Goal: Task Accomplishment & Management: Manage account settings

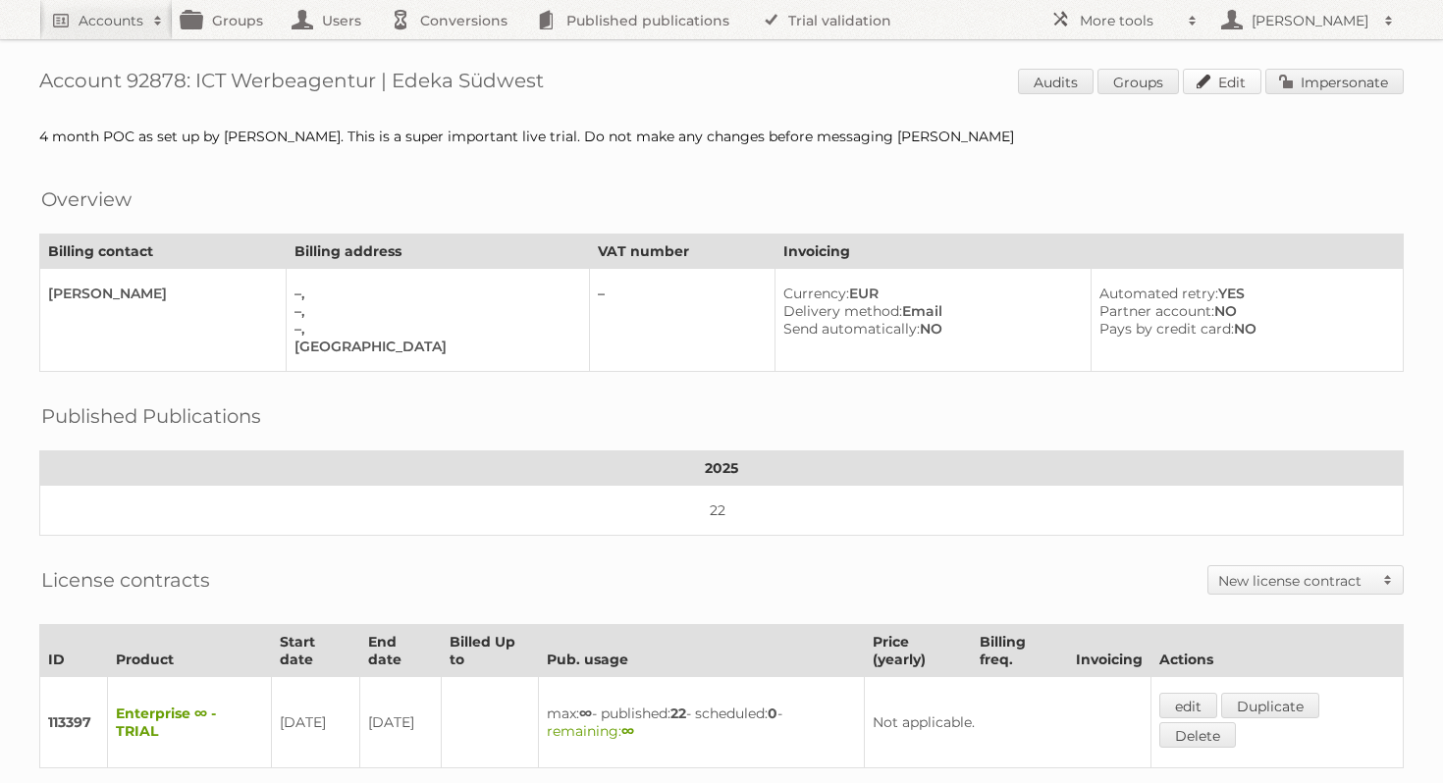
click at [1206, 76] on link "Edit" at bounding box center [1222, 82] width 79 height 26
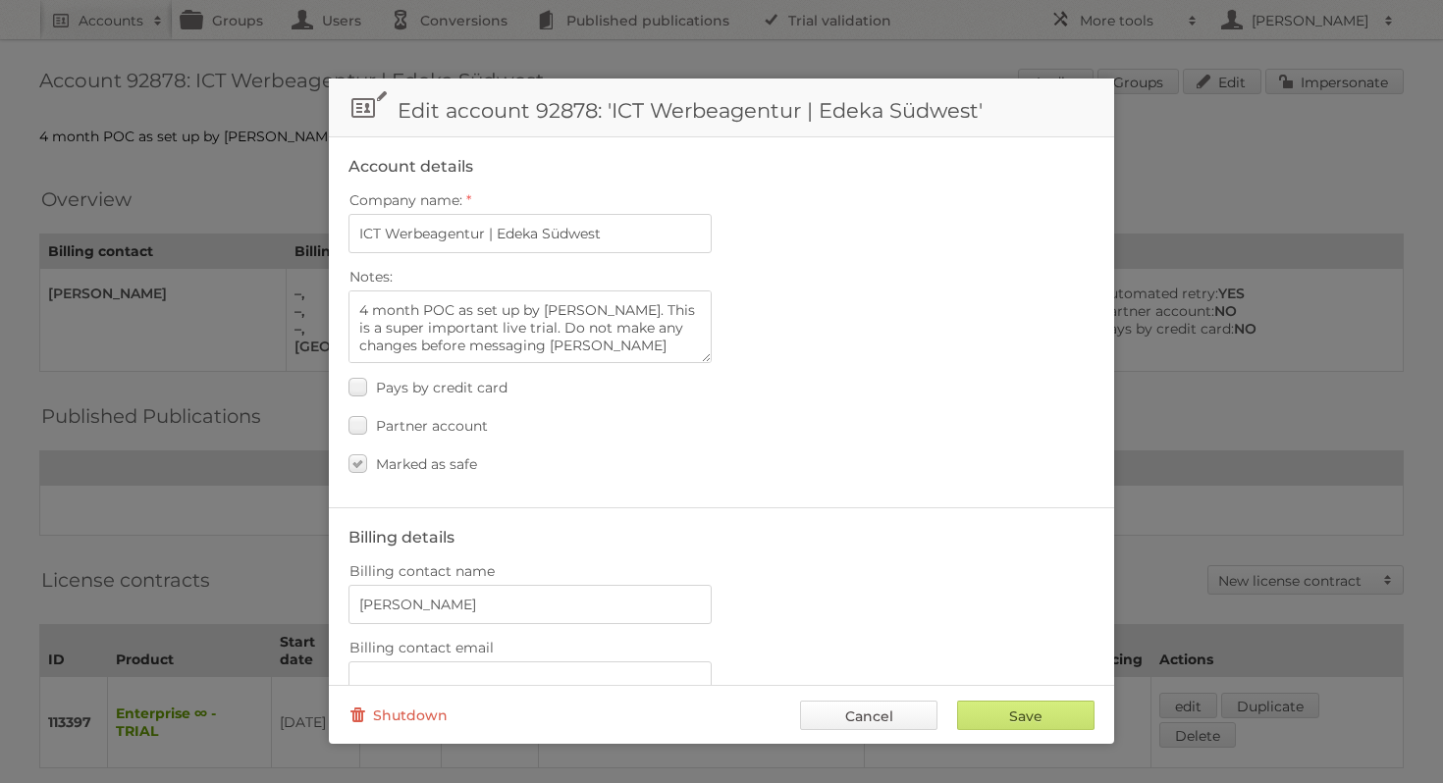
click at [907, 707] on link "Cancel" at bounding box center [868, 715] width 137 height 29
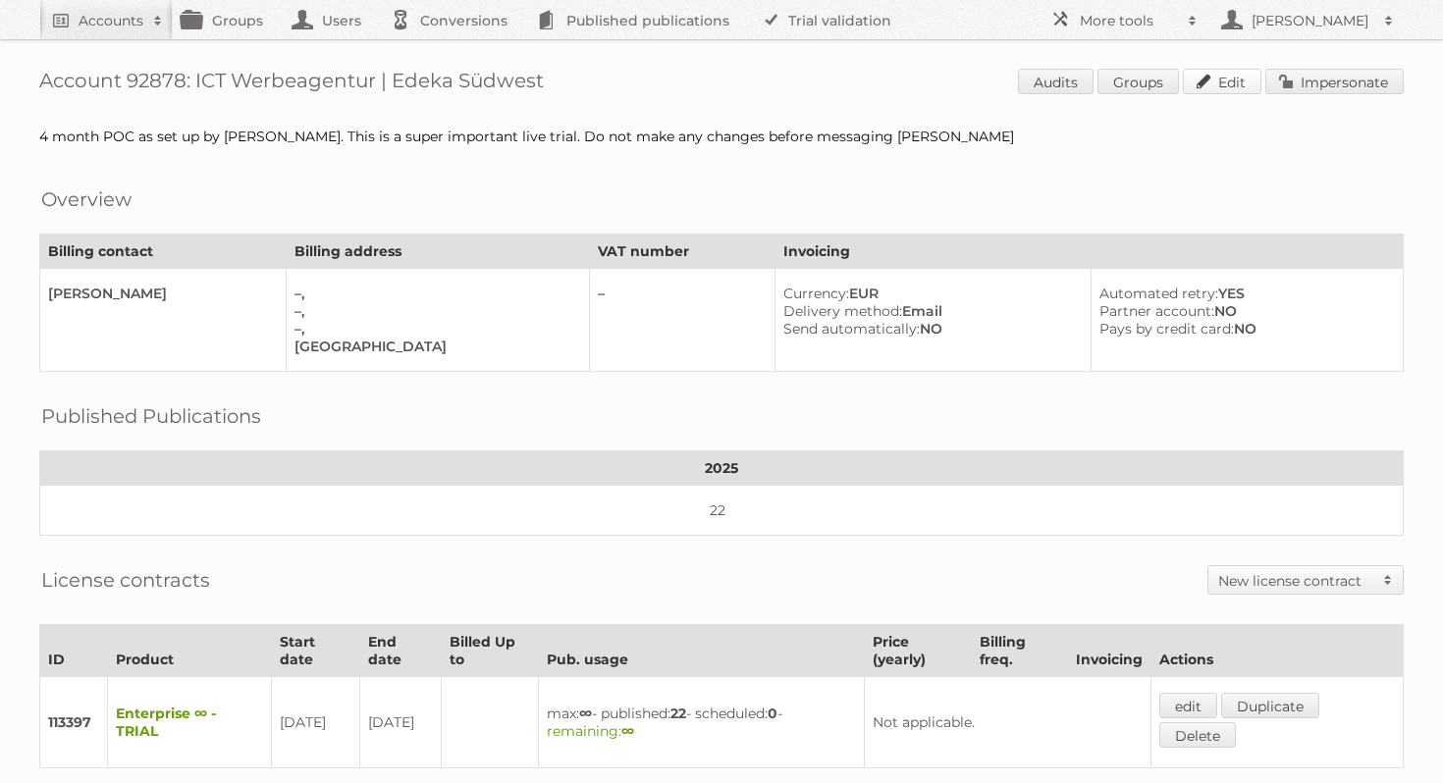
click at [1207, 86] on link "Edit" at bounding box center [1222, 82] width 79 height 26
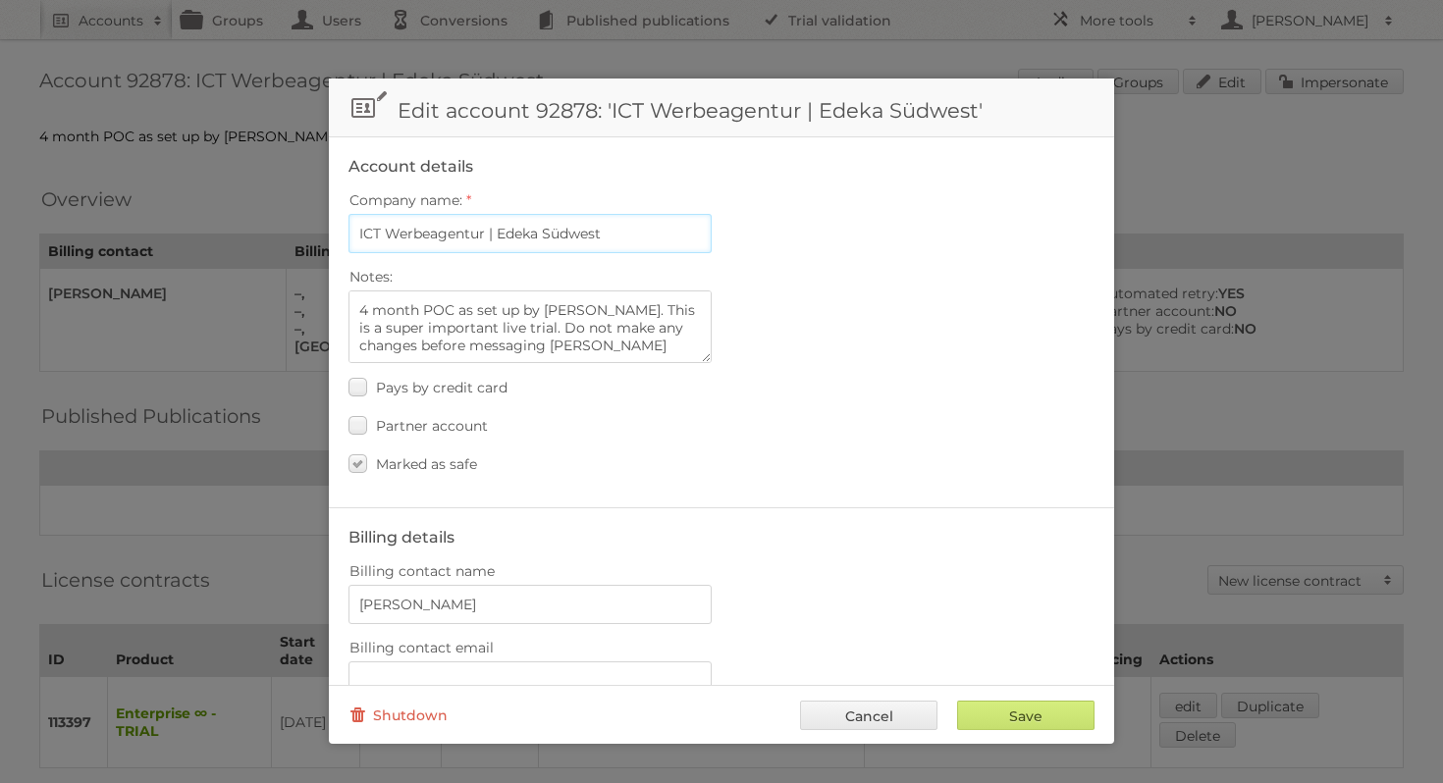
drag, startPoint x: 486, startPoint y: 232, endPoint x: 355, endPoint y: 232, distance: 130.5
click at [355, 232] on input "ICT Werbeagentur | Edeka Südwest" at bounding box center [529, 233] width 363 height 39
paste input "- Agentur für Handelswerbung KG"
type input "ICT - Agentur für Handelswerbung KG | Edeka Südwest"
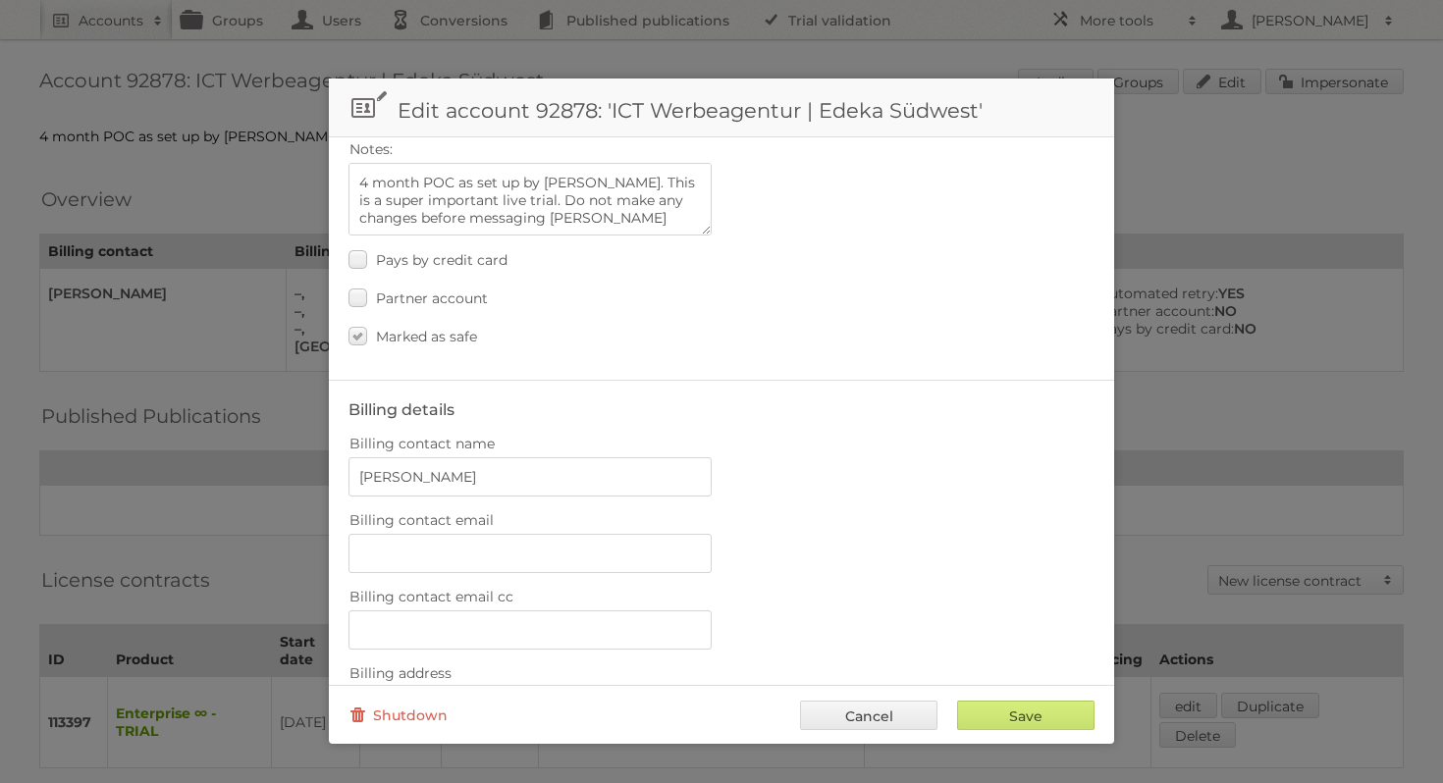
scroll to position [130, 0]
drag, startPoint x: 496, startPoint y: 473, endPoint x: 340, endPoint y: 473, distance: 156.0
paste input "[PERSON_NAME]"
type input "[PERSON_NAME]"
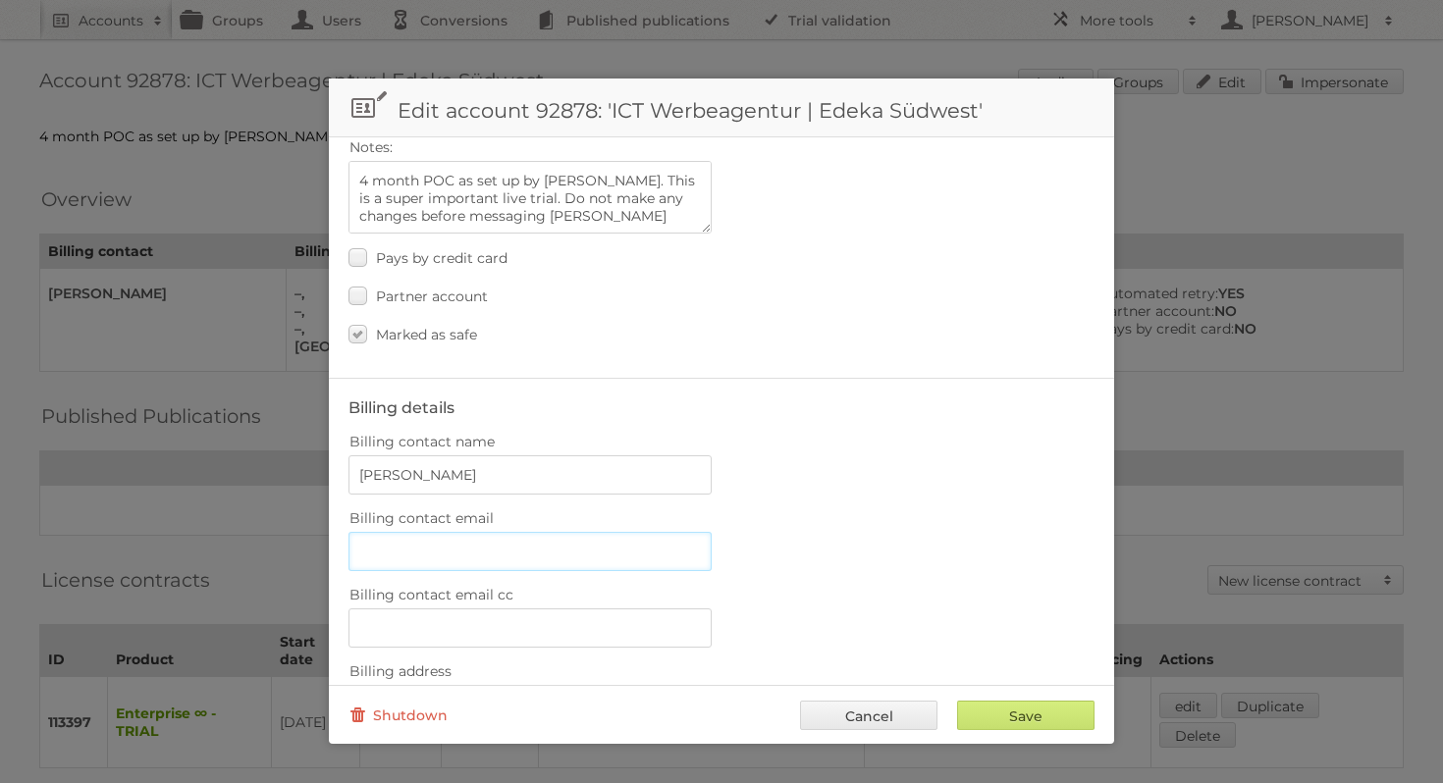
click at [458, 549] on input "Billing contact email" at bounding box center [529, 551] width 363 height 39
paste input "[PERSON_NAME][EMAIL_ADDRESS][PERSON_NAME][DOMAIN_NAME]"
type input "[PERSON_NAME][EMAIL_ADDRESS][PERSON_NAME][DOMAIN_NAME]"
click at [499, 610] on input "Billing contact email cc" at bounding box center [529, 627] width 363 height 39
paste input "ICT-Buchhaltung"
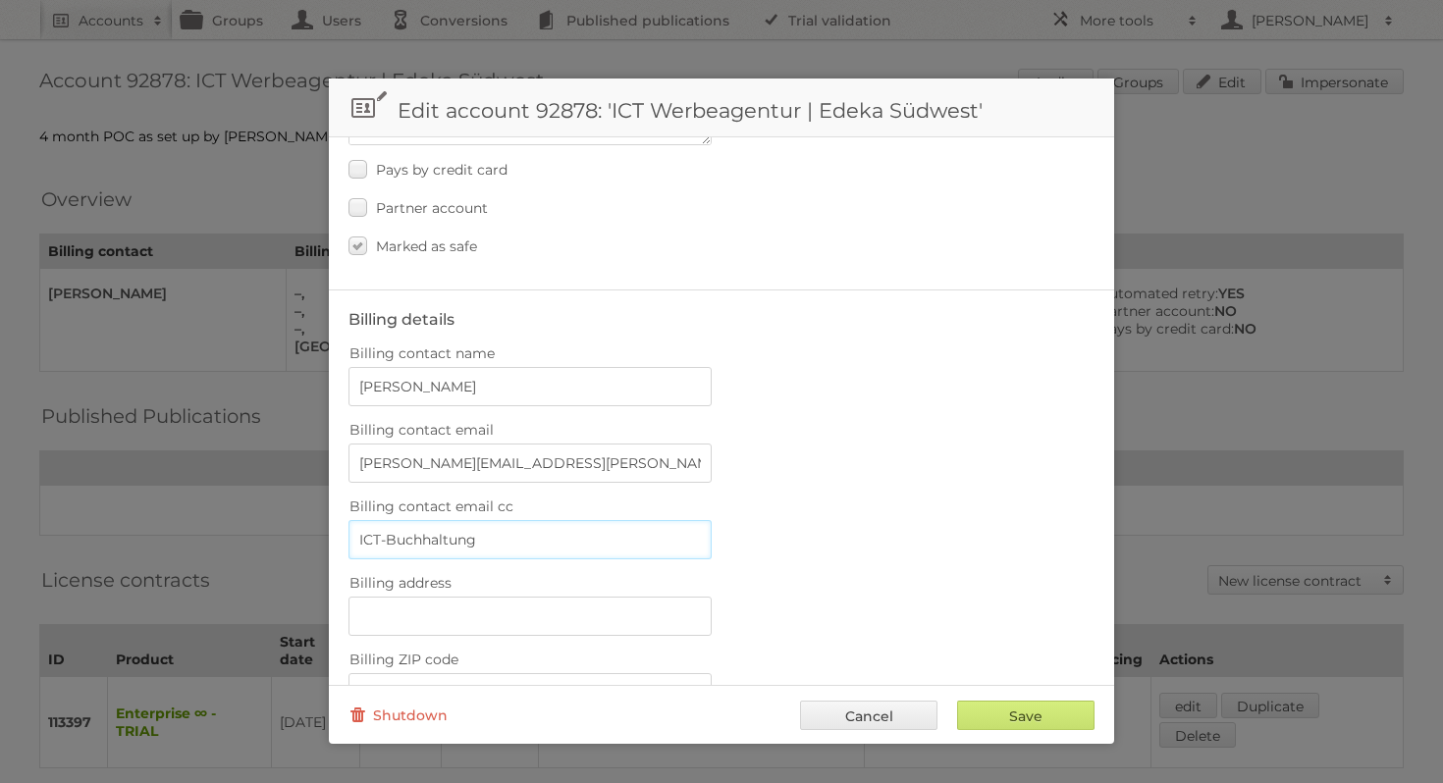
scroll to position [221, 0]
drag, startPoint x: 507, startPoint y: 530, endPoint x: 313, endPoint y: 530, distance: 194.3
click at [313, 530] on body "Accounts Search Advanced Search Create new account Groups Users Conversions Pub…" at bounding box center [721, 391] width 1443 height 783
paste input "ict-buchhaltung@ictwerbung.de"
type input "ict-buchhaltung@ictwerbung.de"
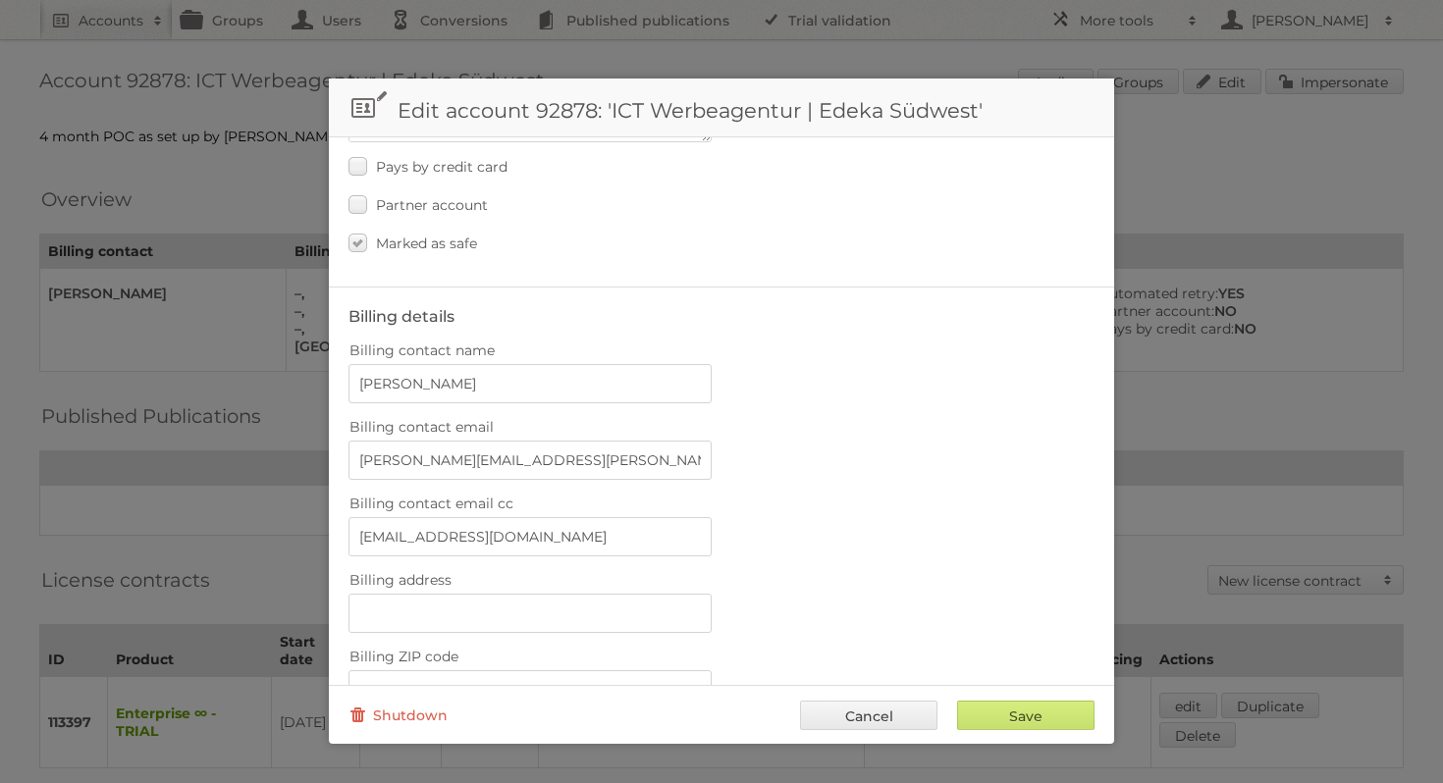
click at [819, 442] on div "Billing contact email Oliver.Weil@ictwerbung.de" at bounding box center [721, 446] width 746 height 67
click at [529, 595] on input "Billing address" at bounding box center [529, 613] width 363 height 39
paste input "Albert-Einstein-Str. 8"
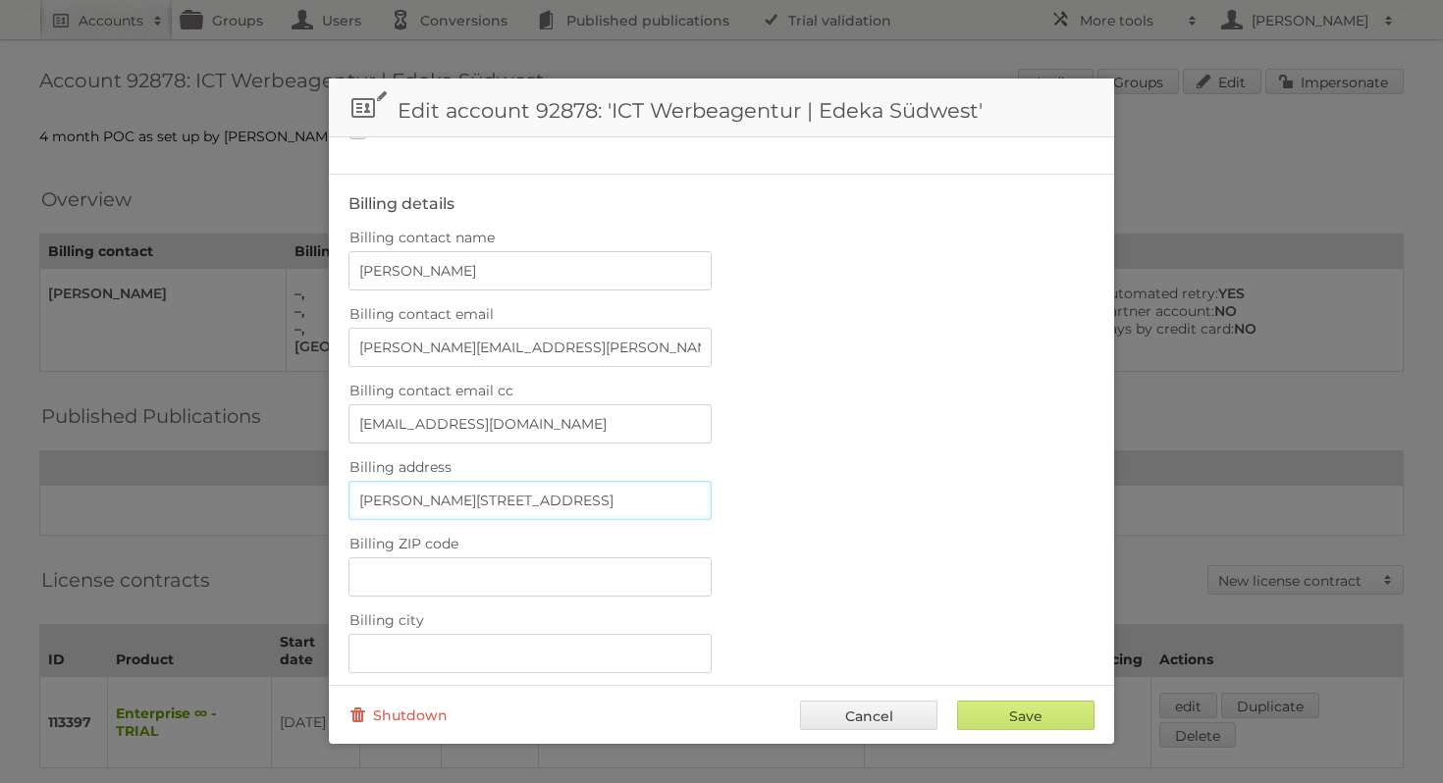
scroll to position [413, 0]
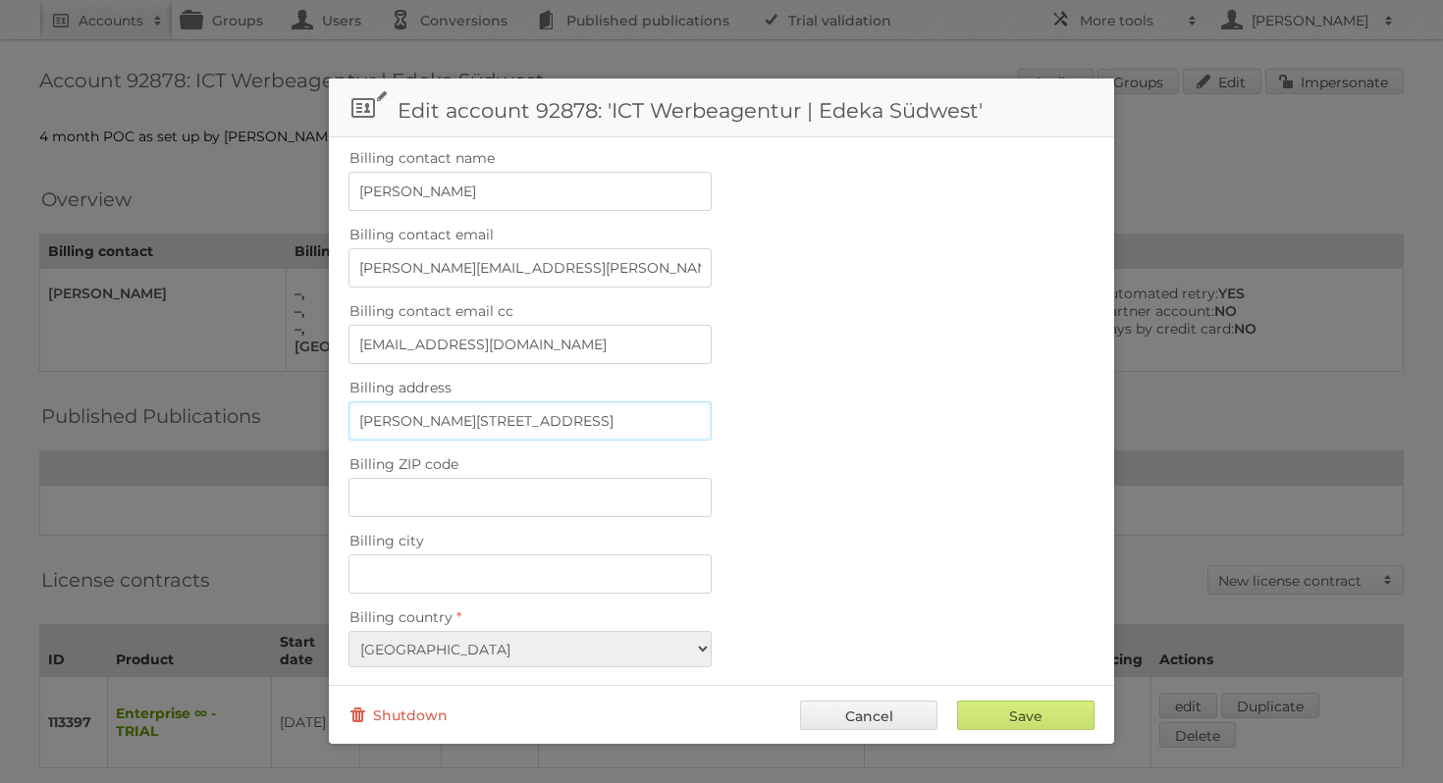
type input "Albert-Einstein-Str. 8"
click at [458, 478] on input "Billing ZIP code" at bounding box center [529, 497] width 363 height 39
paste input "77656"
type input "77656"
click at [435, 566] on input "Billing city" at bounding box center [529, 573] width 363 height 39
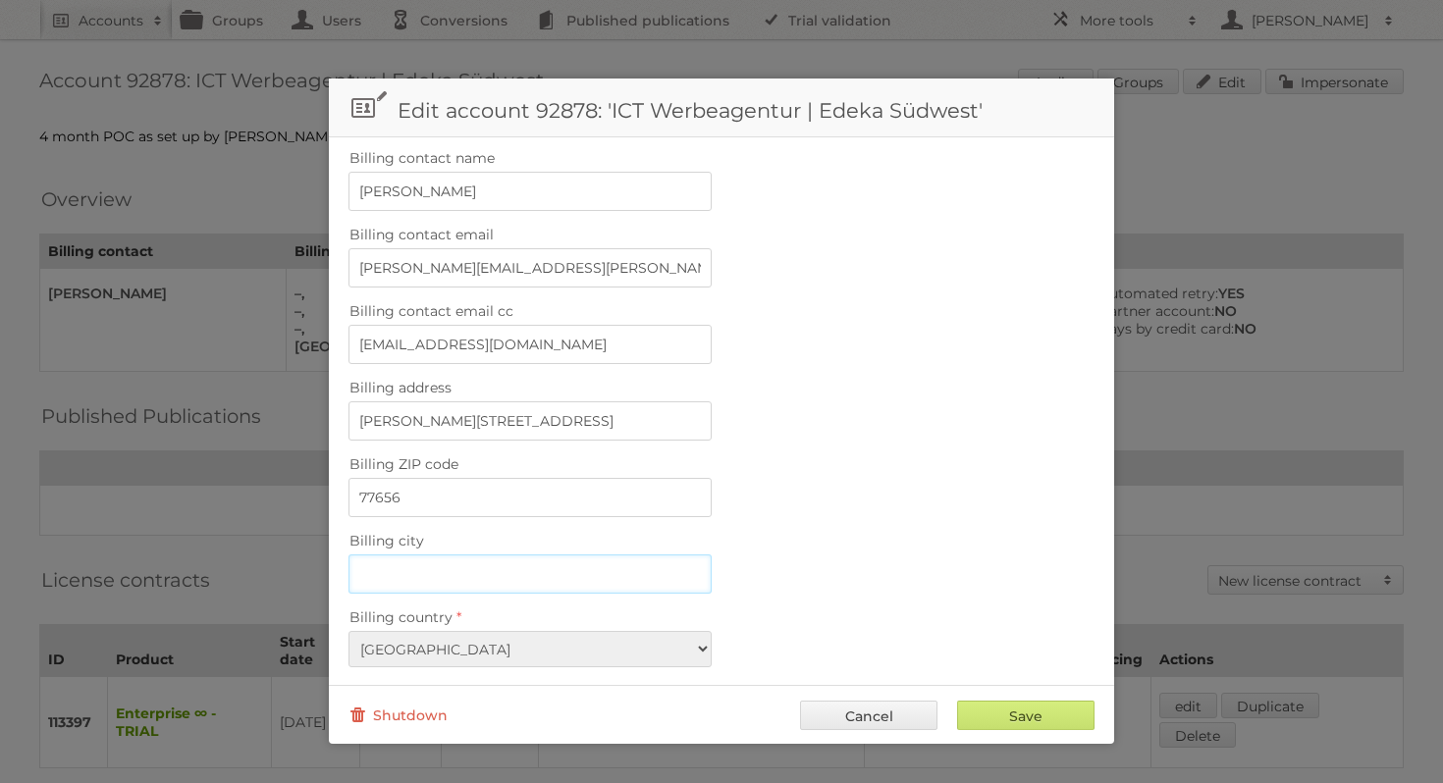
paste input "Offenburg"
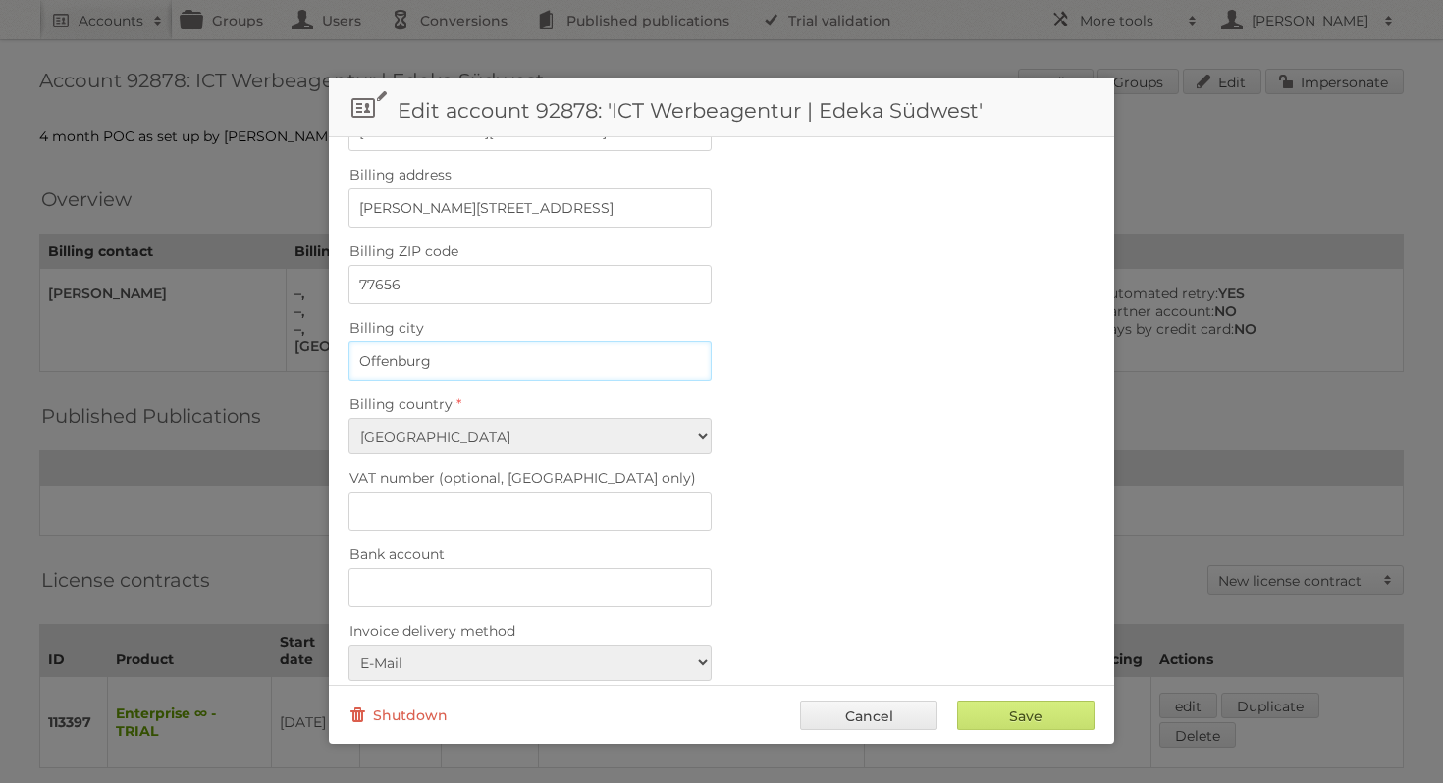
scroll to position [648, 0]
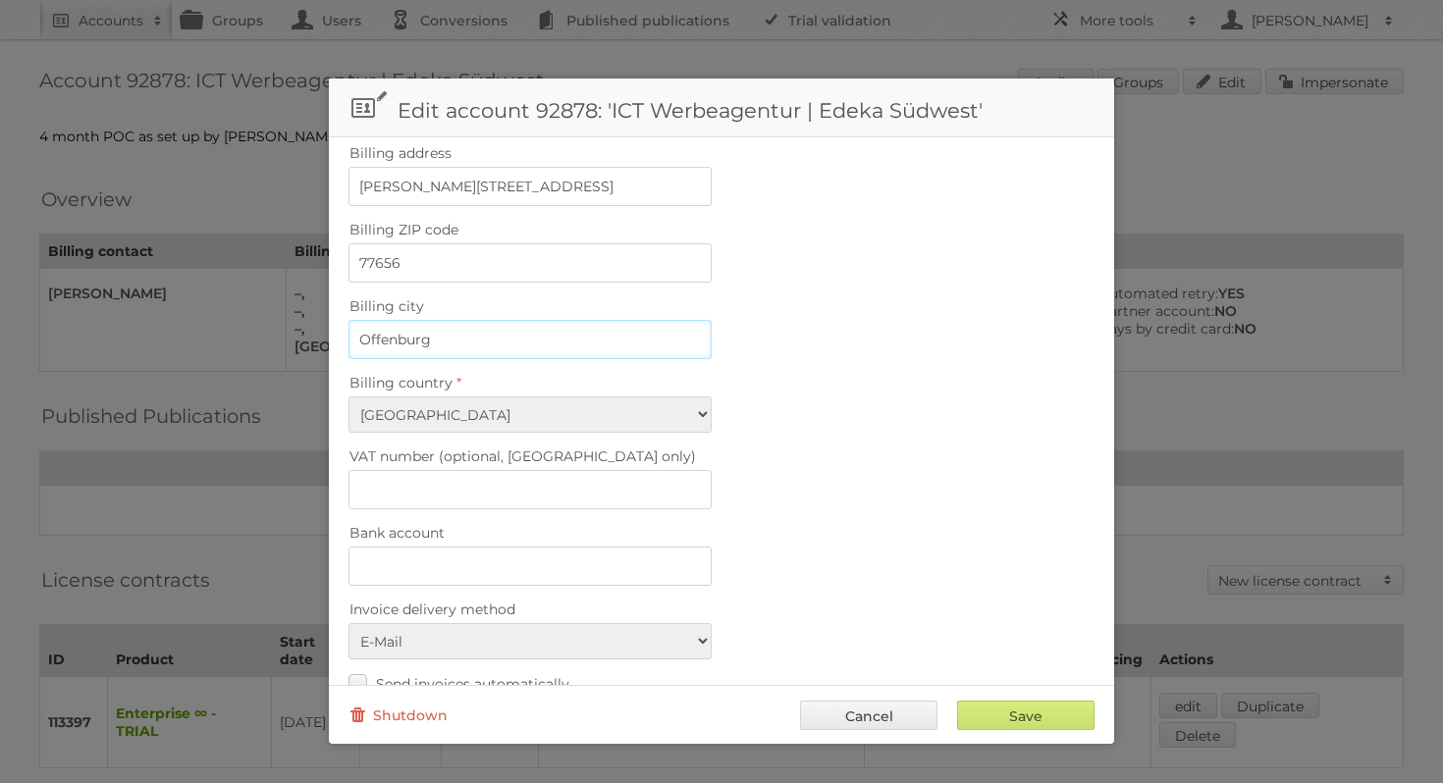
type input "Offenburg"
click at [481, 470] on input "VAT number (optional, EU only)" at bounding box center [529, 489] width 363 height 39
paste input "DE212147359"
type input "DE212147359"
click at [742, 450] on label "VAT number (optional, EU only)" at bounding box center [721, 456] width 746 height 27
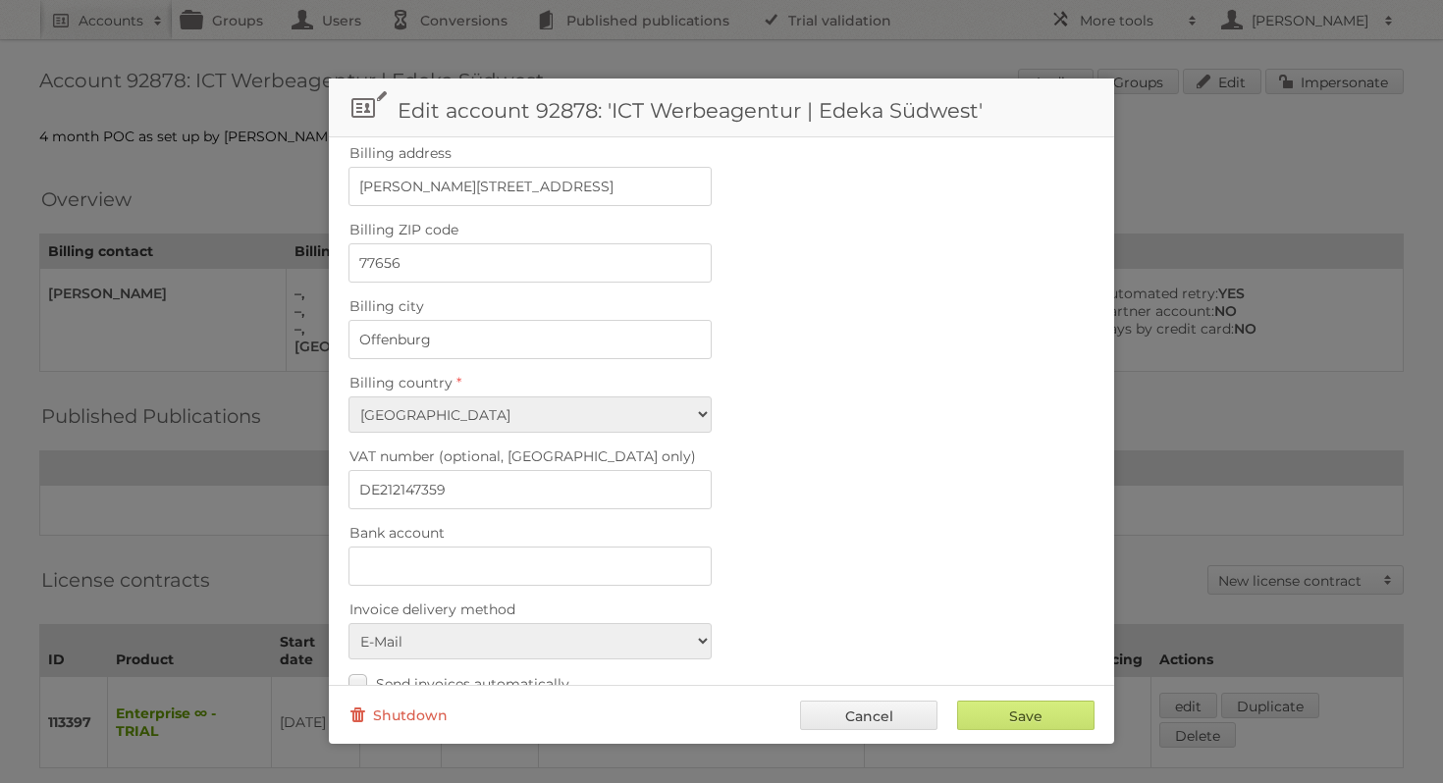
click at [711, 470] on input "DE212147359" at bounding box center [529, 489] width 363 height 39
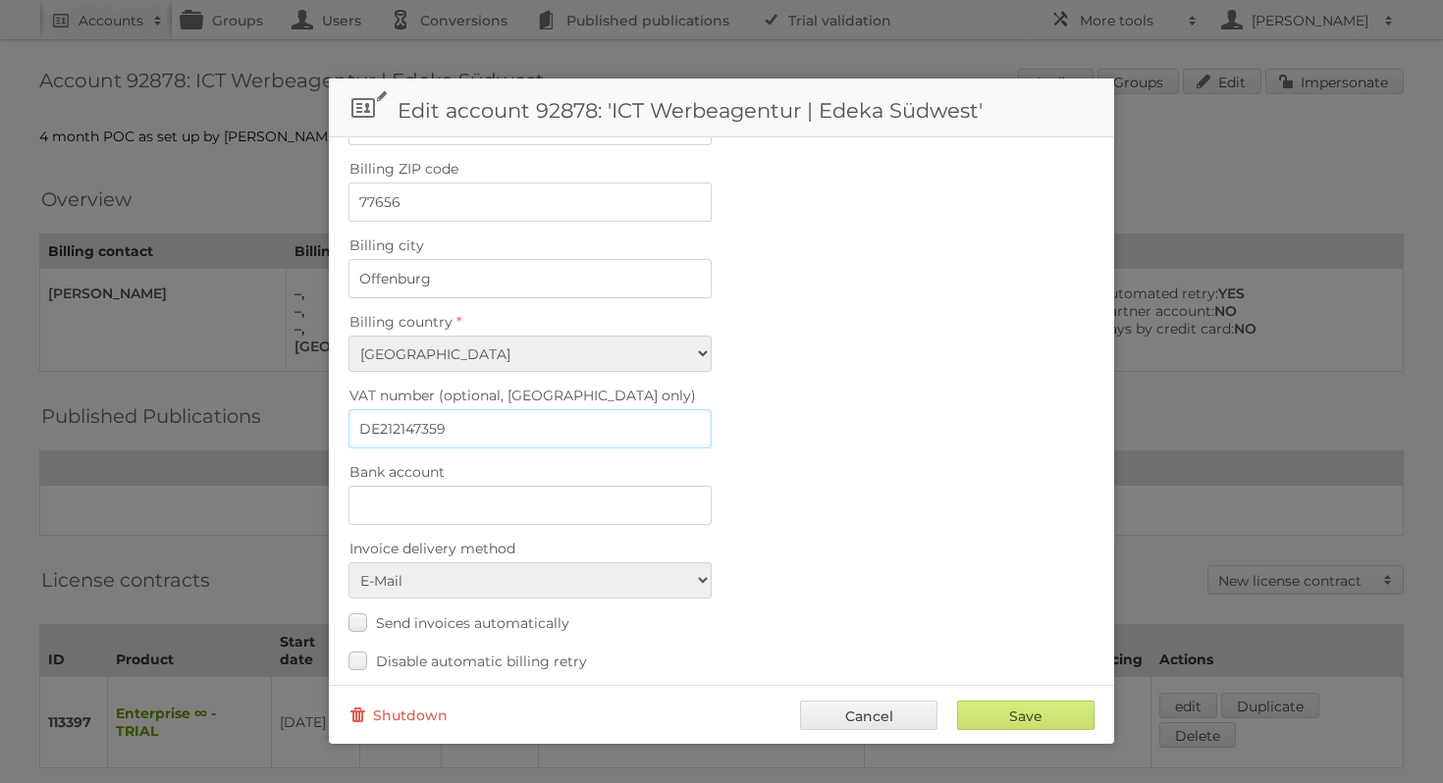
scroll to position [780, 0]
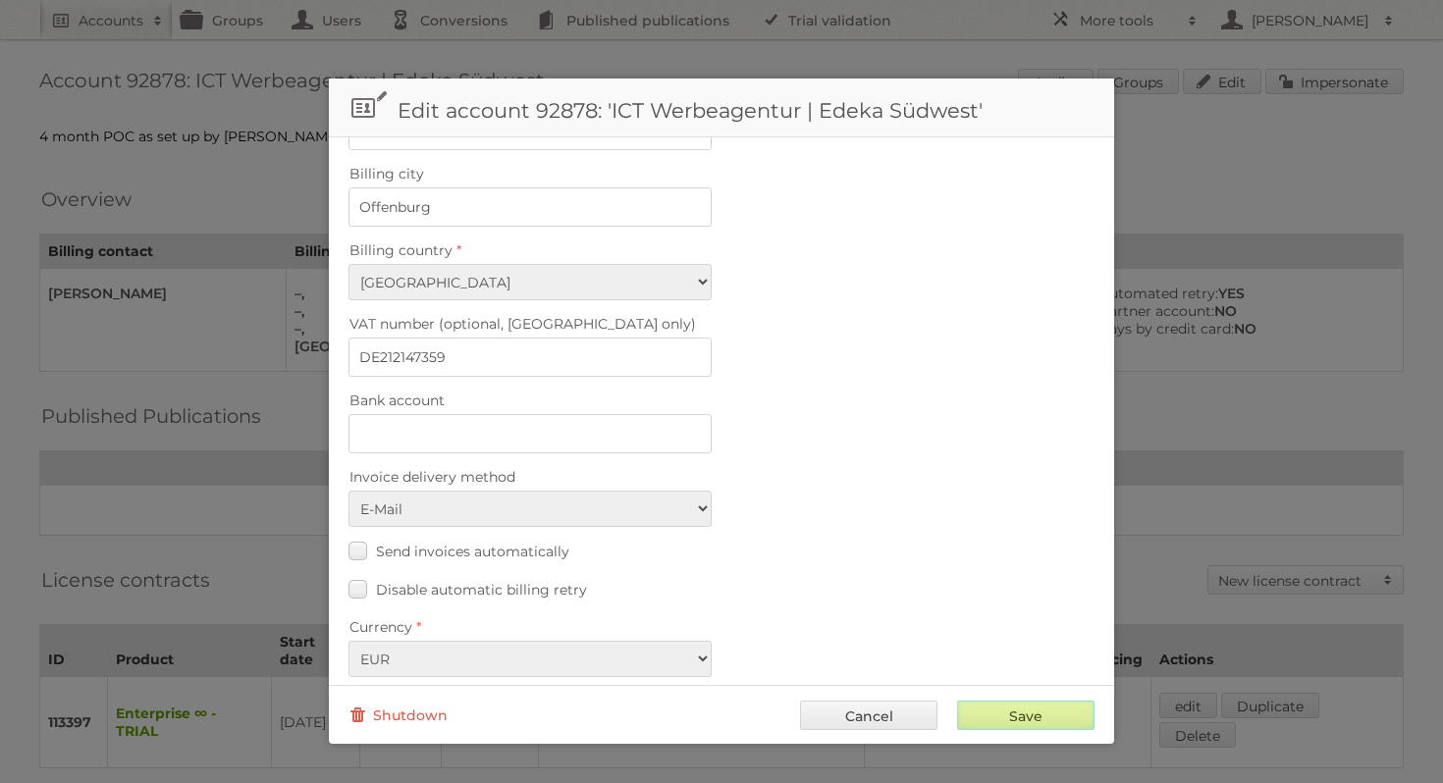
click at [1017, 710] on input "Save" at bounding box center [1025, 715] width 137 height 29
type input "..."
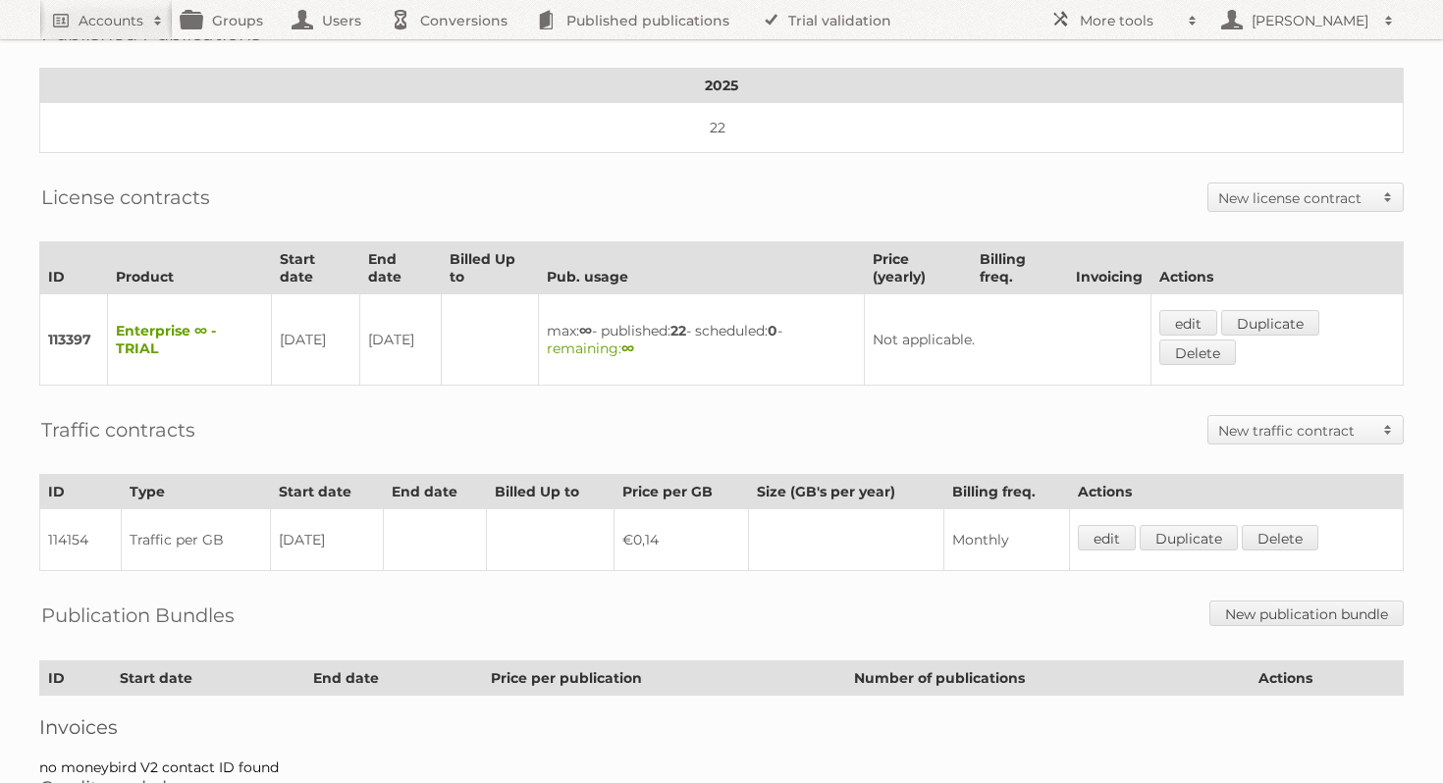
scroll to position [480, 0]
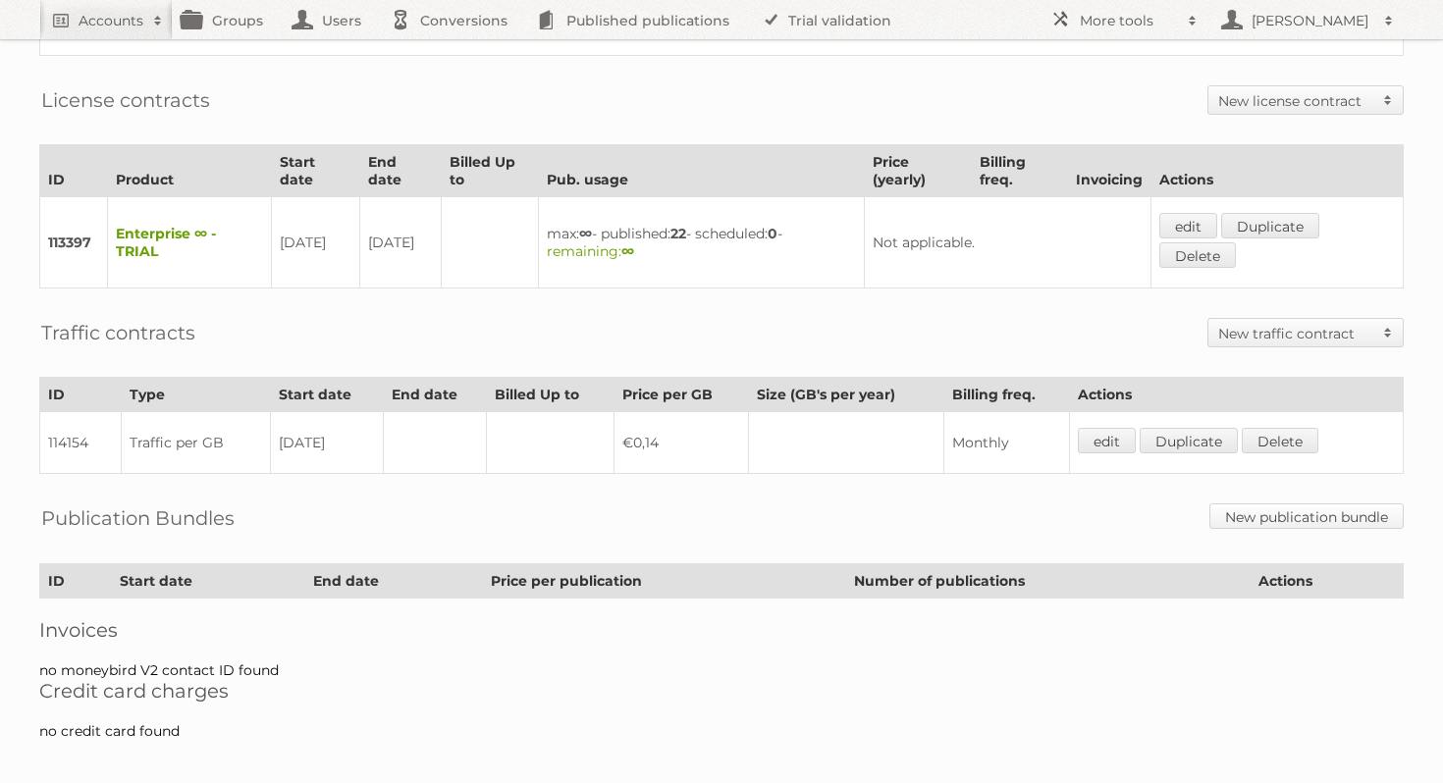
click at [1229, 508] on link "New publication bundle" at bounding box center [1306, 516] width 194 height 26
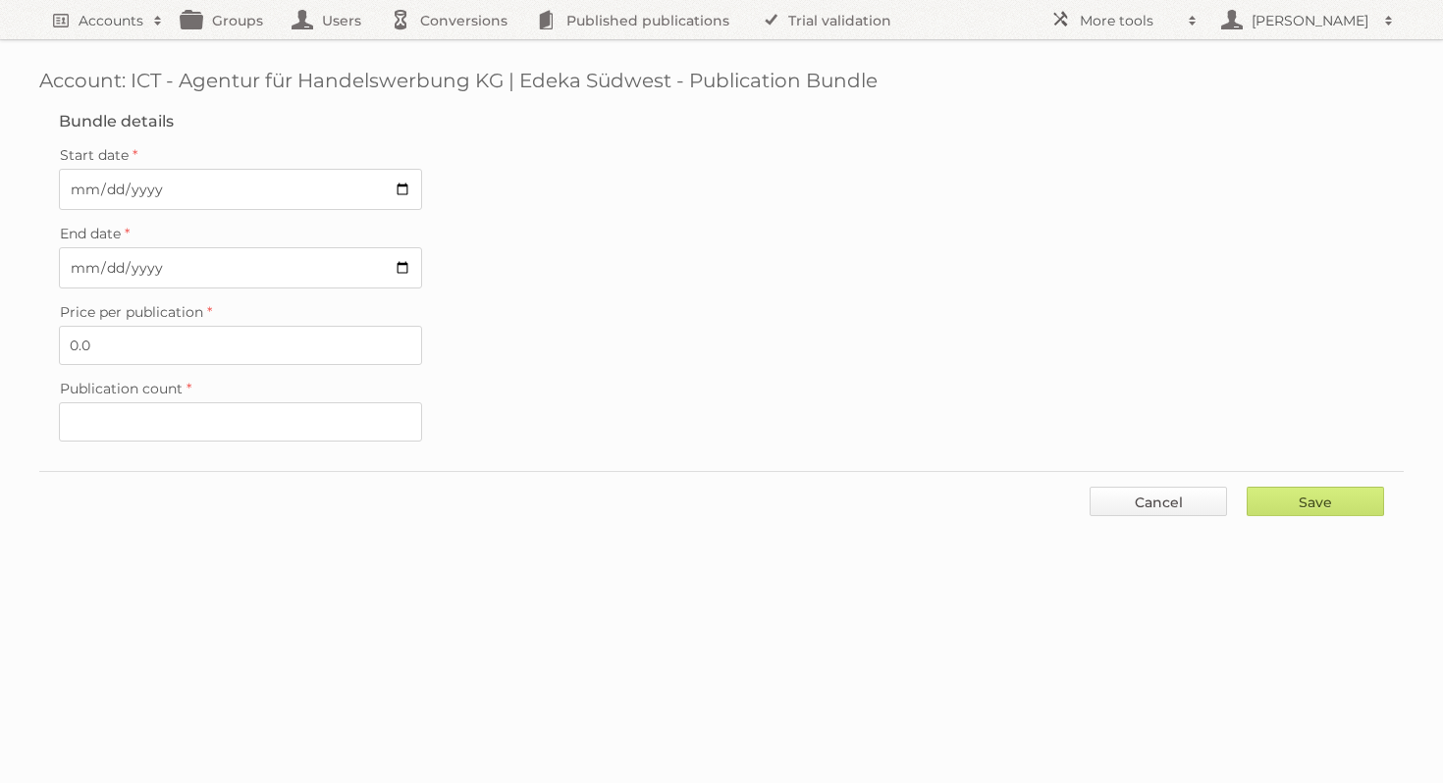
click at [1178, 501] on link "Cancel" at bounding box center [1157, 501] width 137 height 29
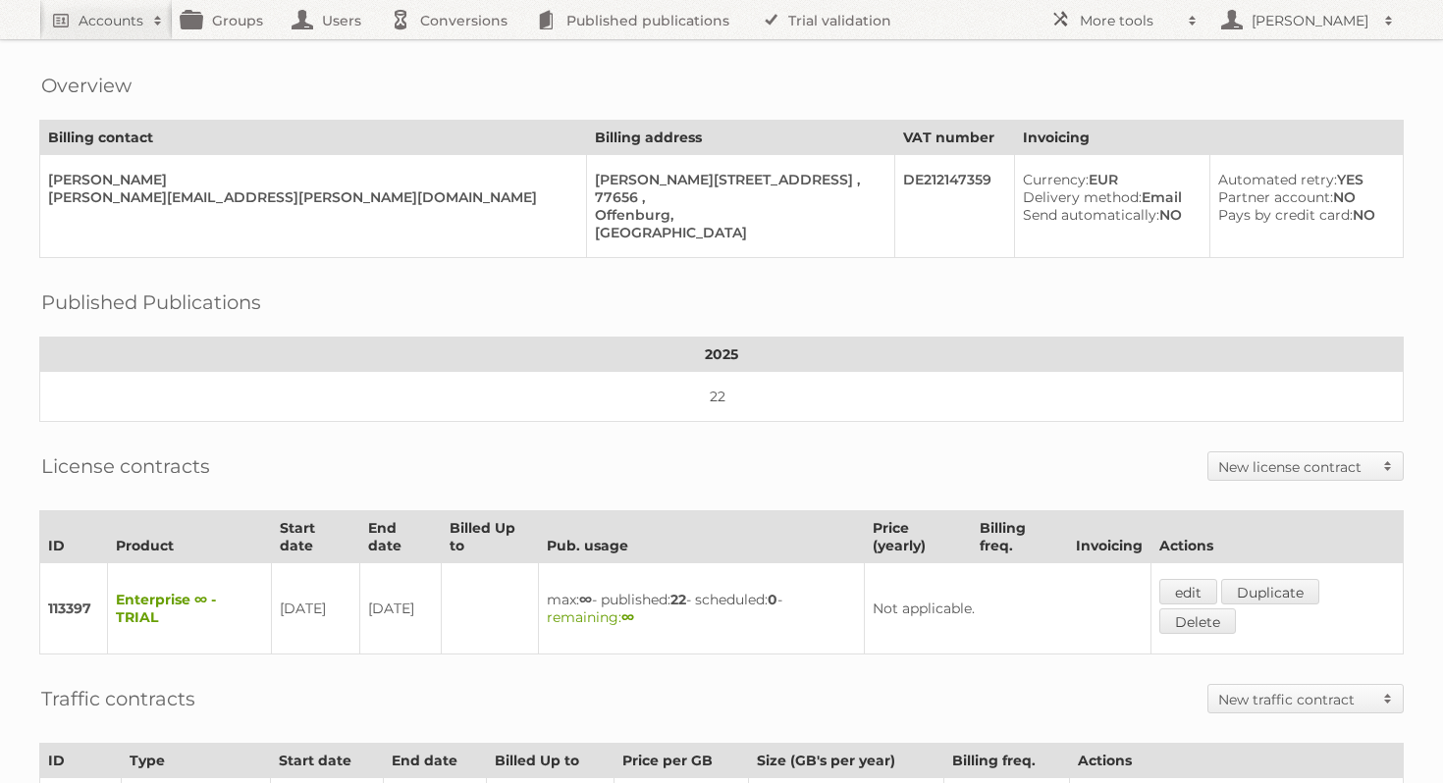
scroll to position [272, 0]
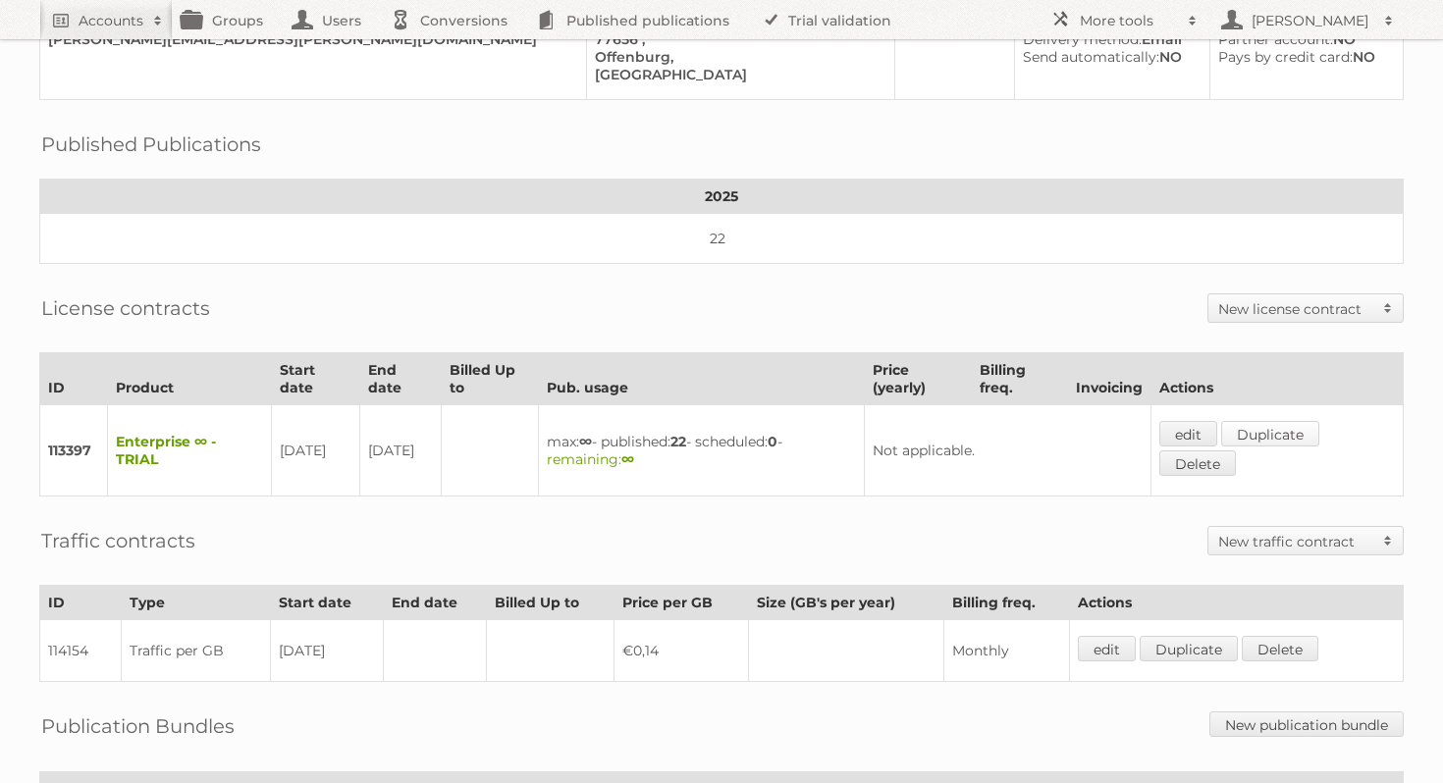
click at [1289, 421] on link "Duplicate" at bounding box center [1270, 434] width 98 height 26
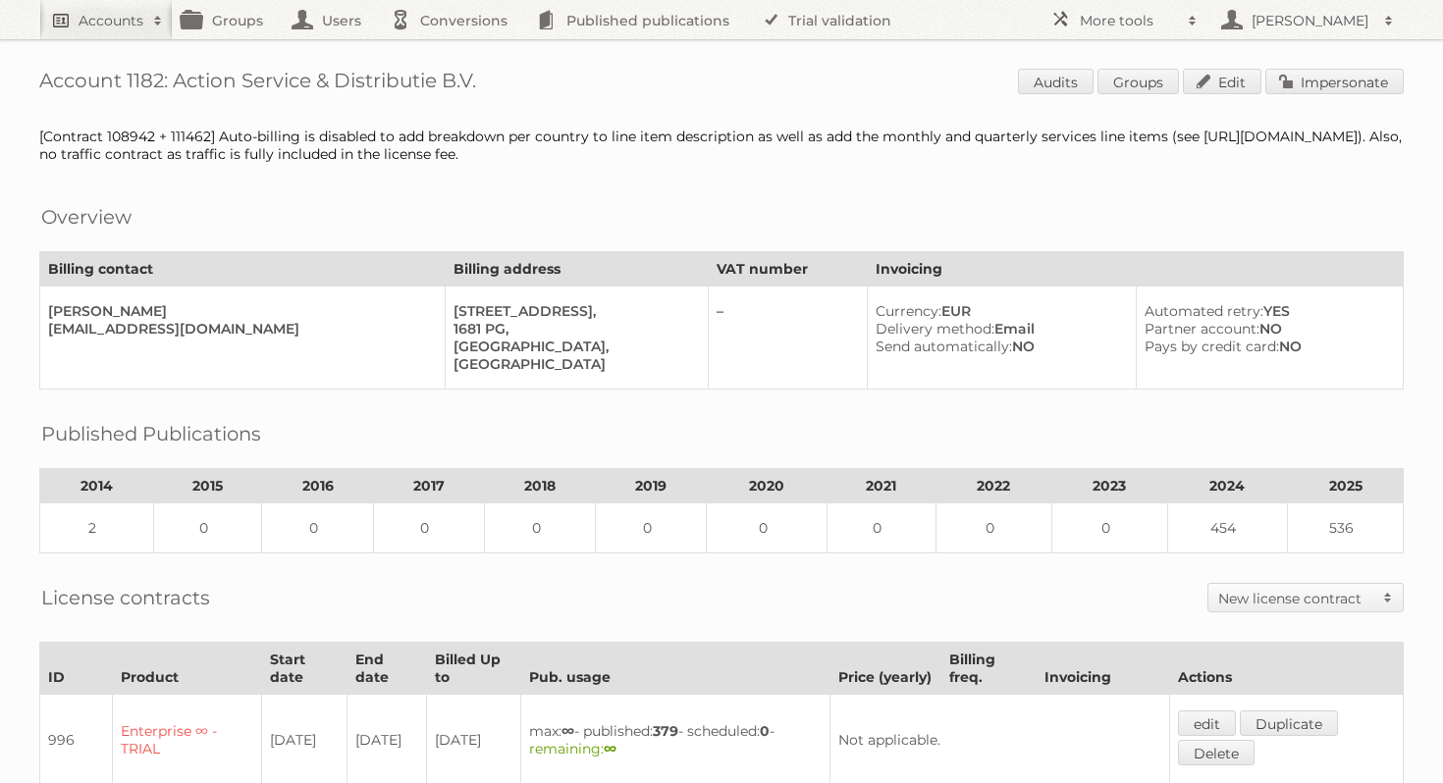
click at [139, 32] on link "Accounts" at bounding box center [105, 19] width 133 height 39
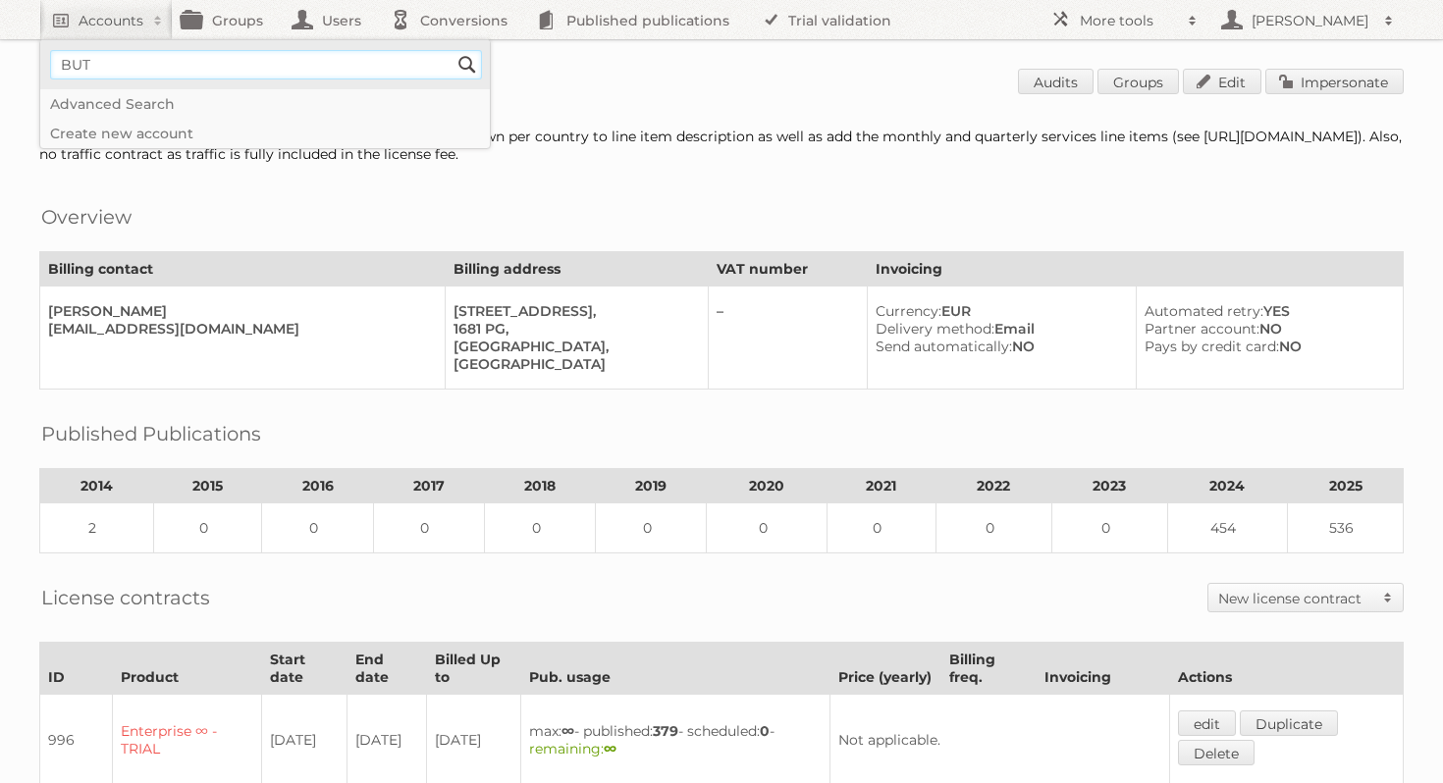
type input"] "BUT"
click at [452, 50] on input "Search" at bounding box center [466, 64] width 29 height 29
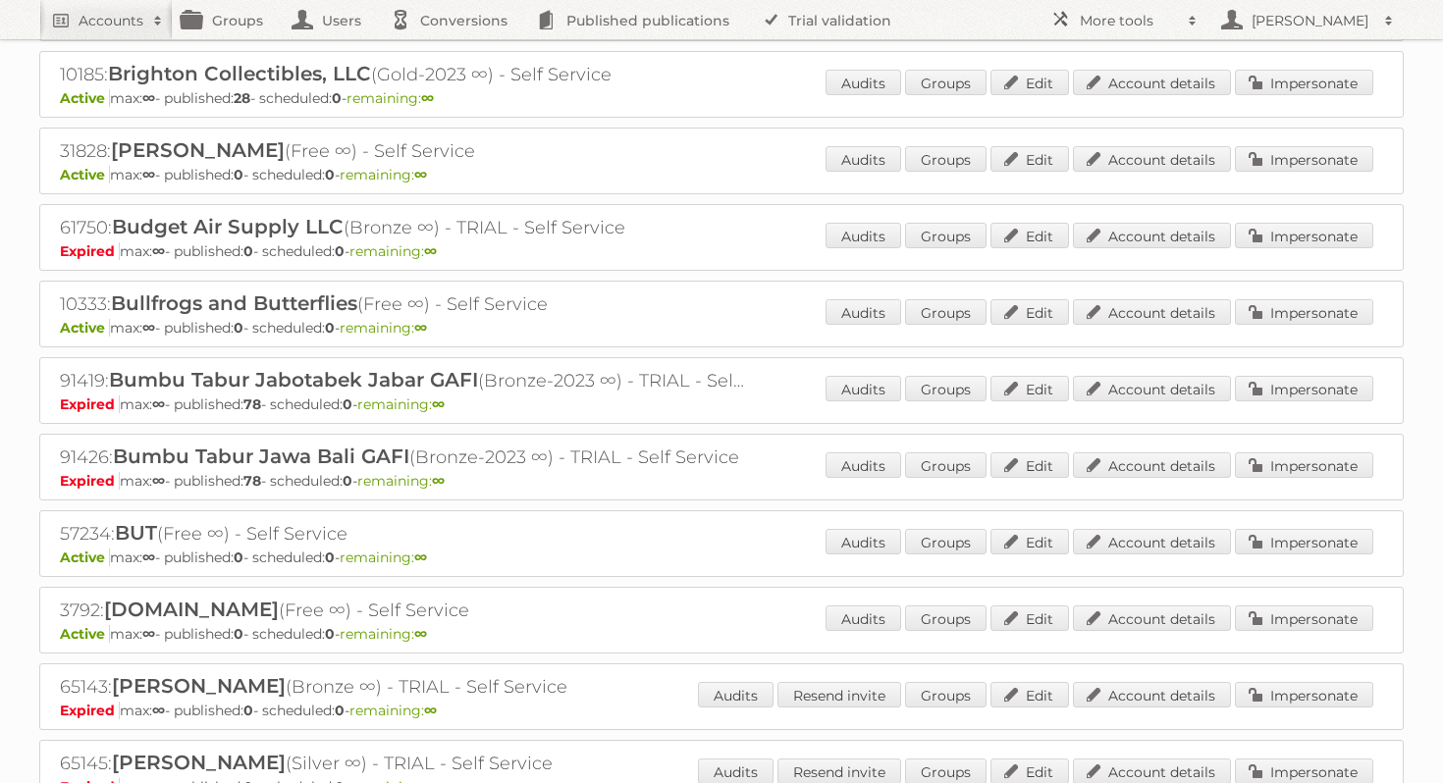
scroll to position [2813, 0]
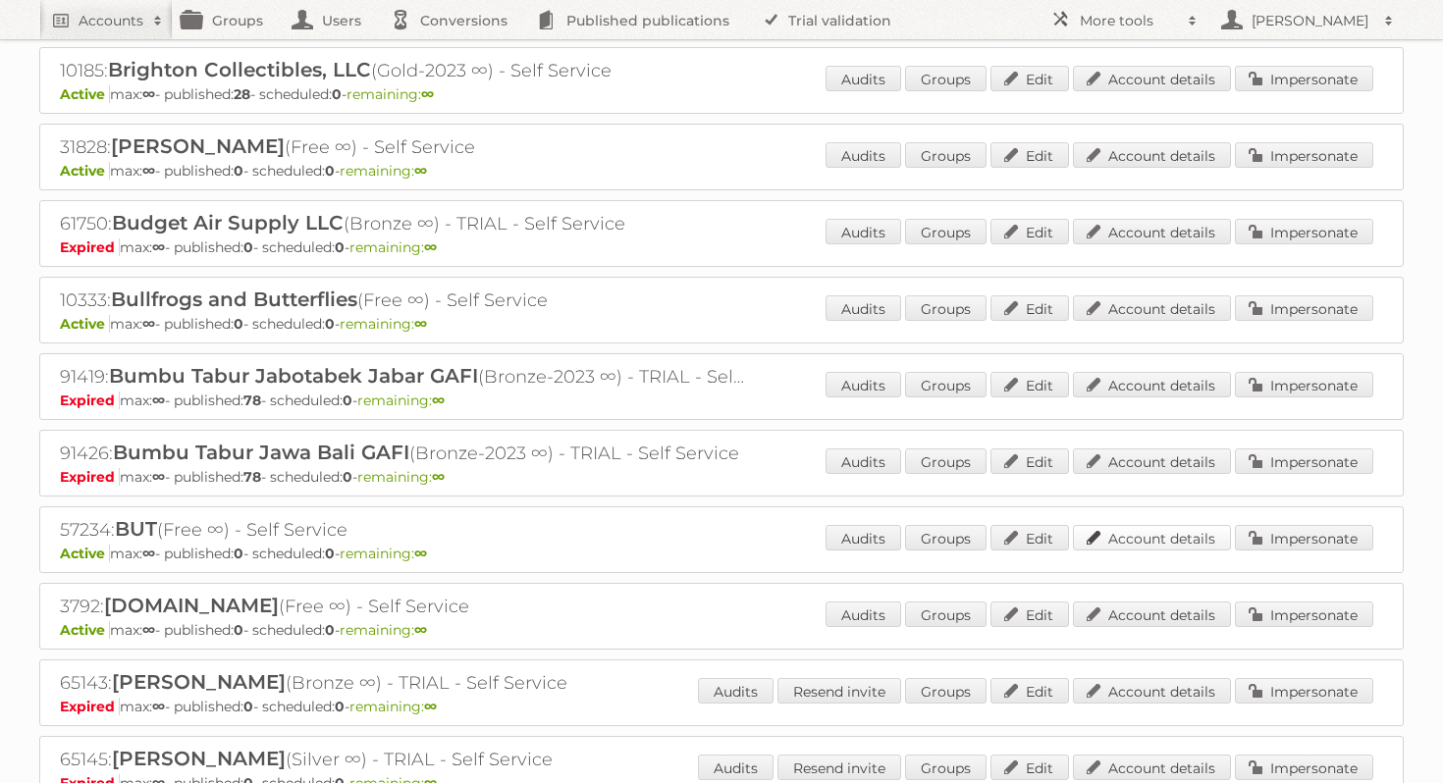
click at [1189, 525] on link "Account details" at bounding box center [1152, 538] width 158 height 26
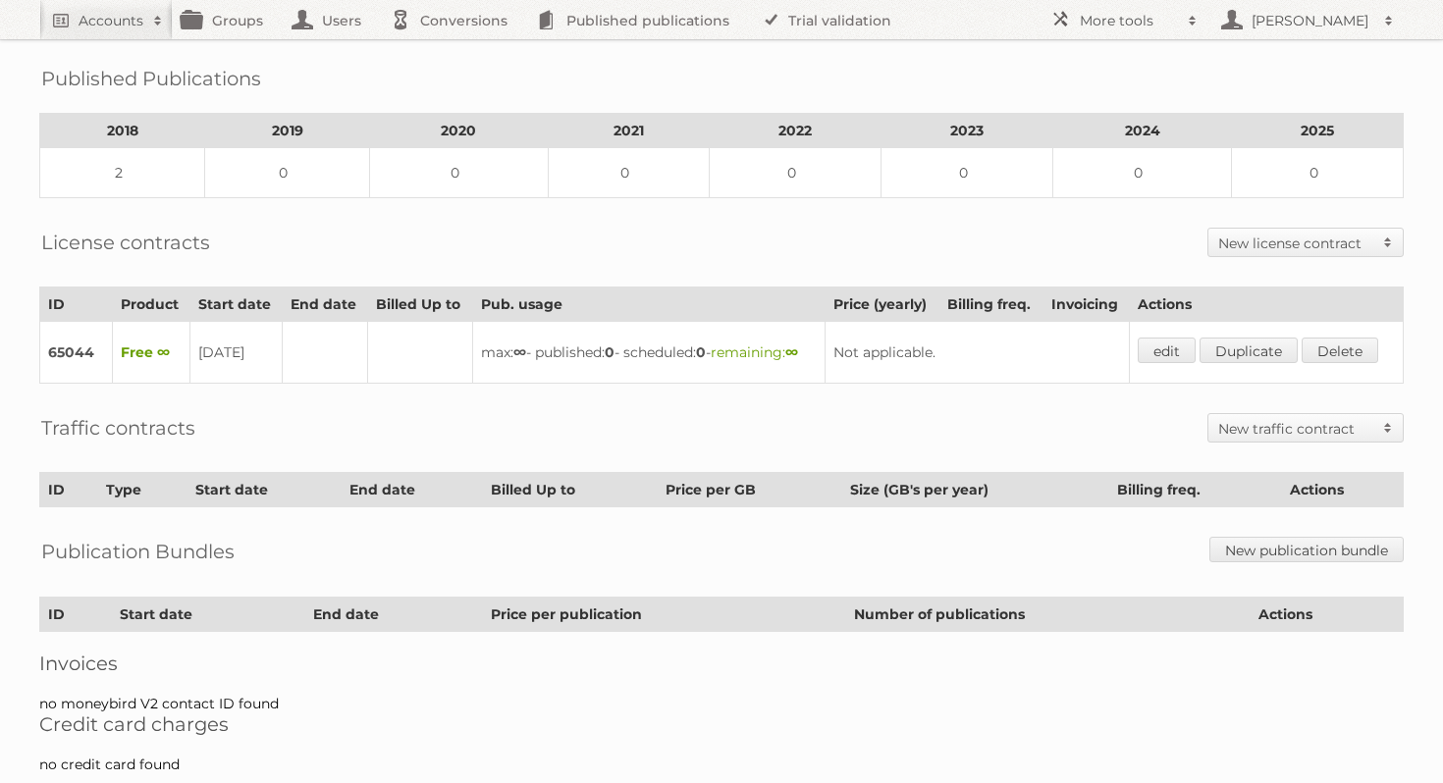
scroll to position [317, 0]
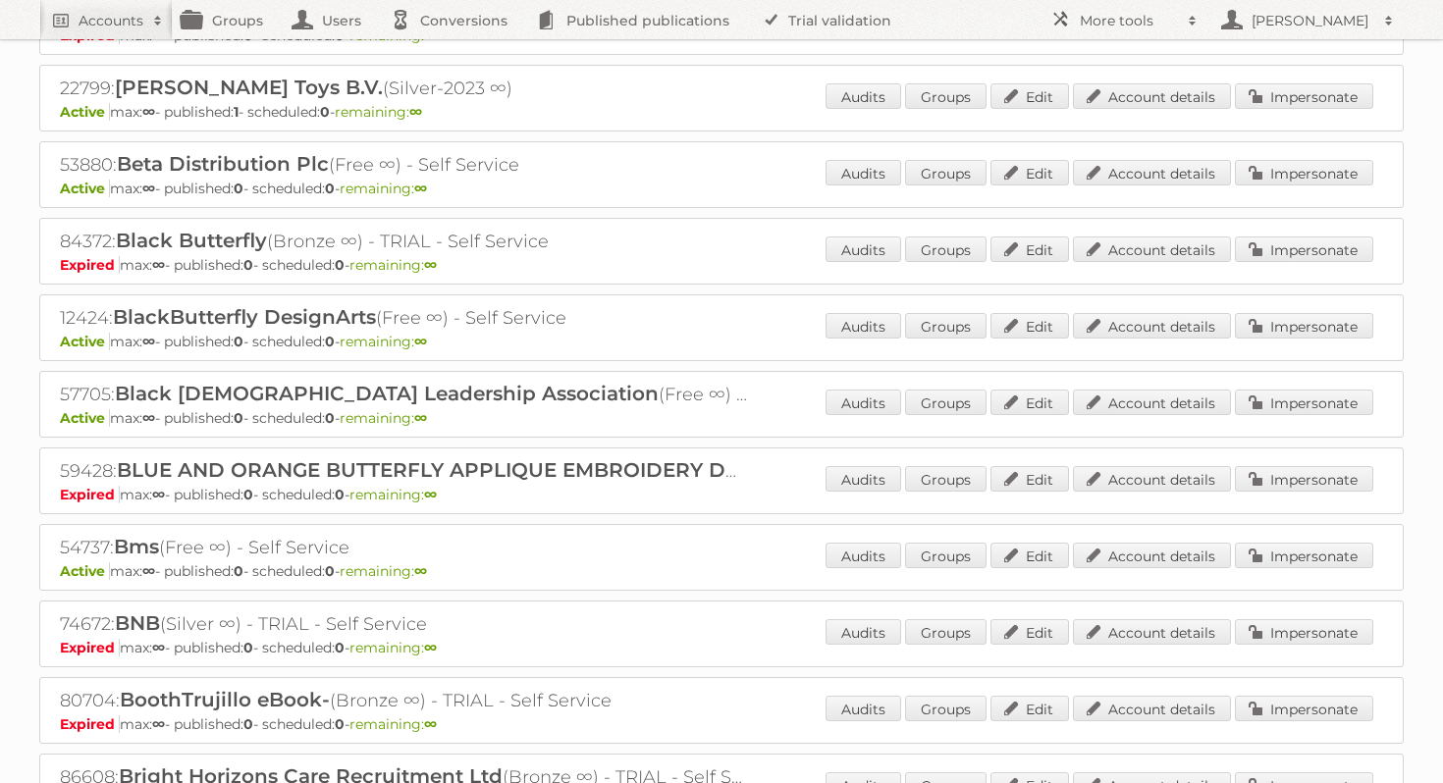
scroll to position [2241, 0]
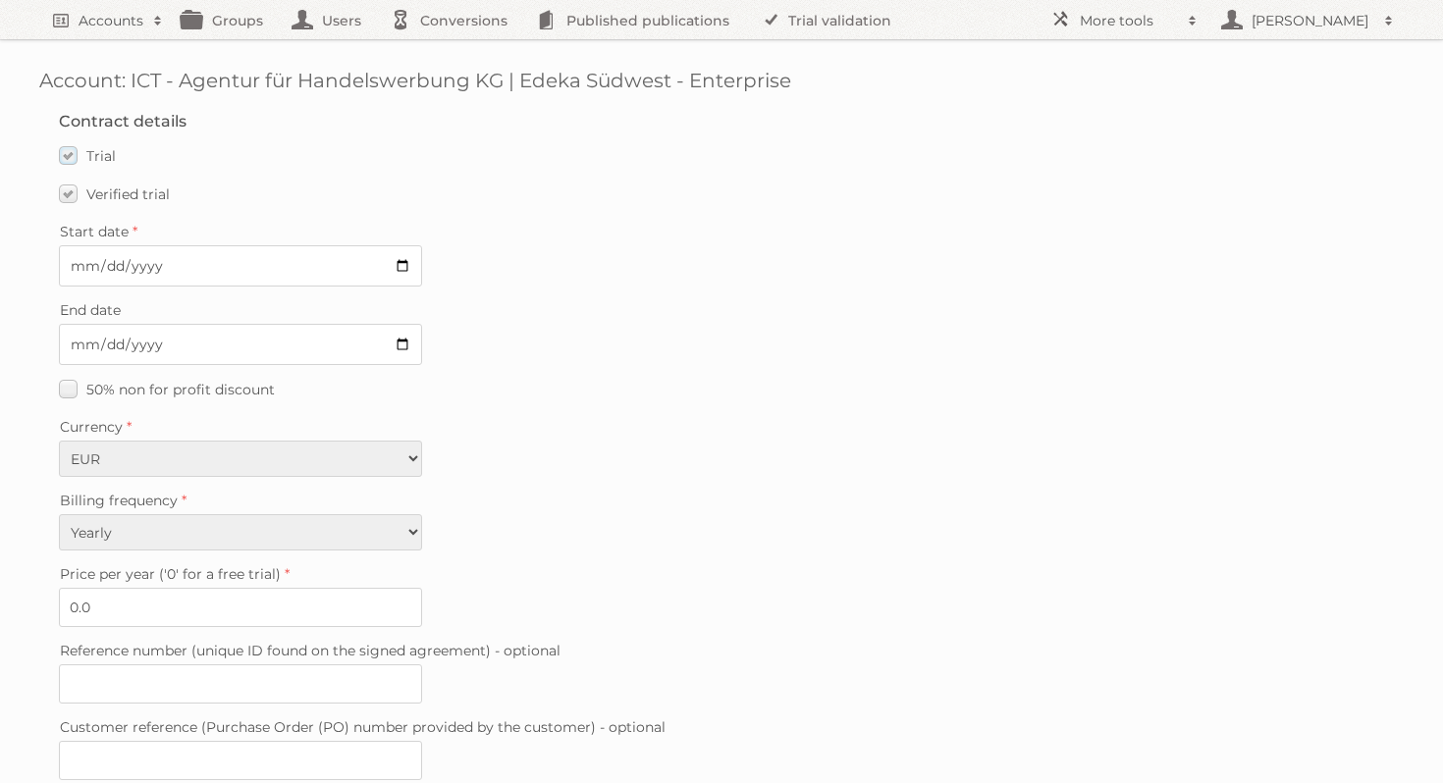
click at [66, 155] on label "Trial" at bounding box center [87, 155] width 57 height 28
click at [0, 0] on input "Trial" at bounding box center [0, 0] width 0 height 0
type input "0"
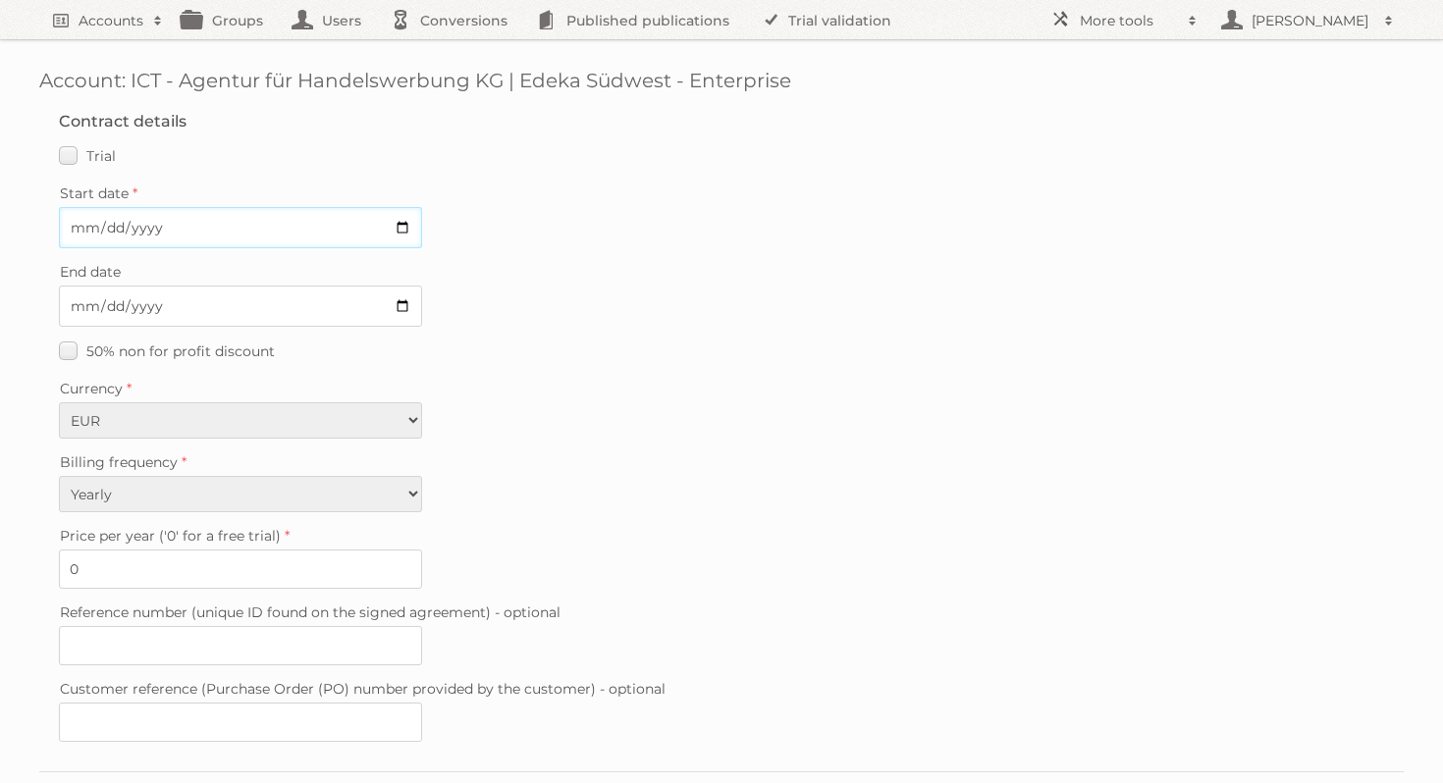
click at [404, 232] on input "Start date" at bounding box center [240, 227] width 363 height 41
type input "2025-08-29"
click at [401, 306] on input "End date" at bounding box center [240, 306] width 363 height 41
type input "2025-08-31"
click at [675, 457] on label "Billing frequency" at bounding box center [721, 461] width 1325 height 27
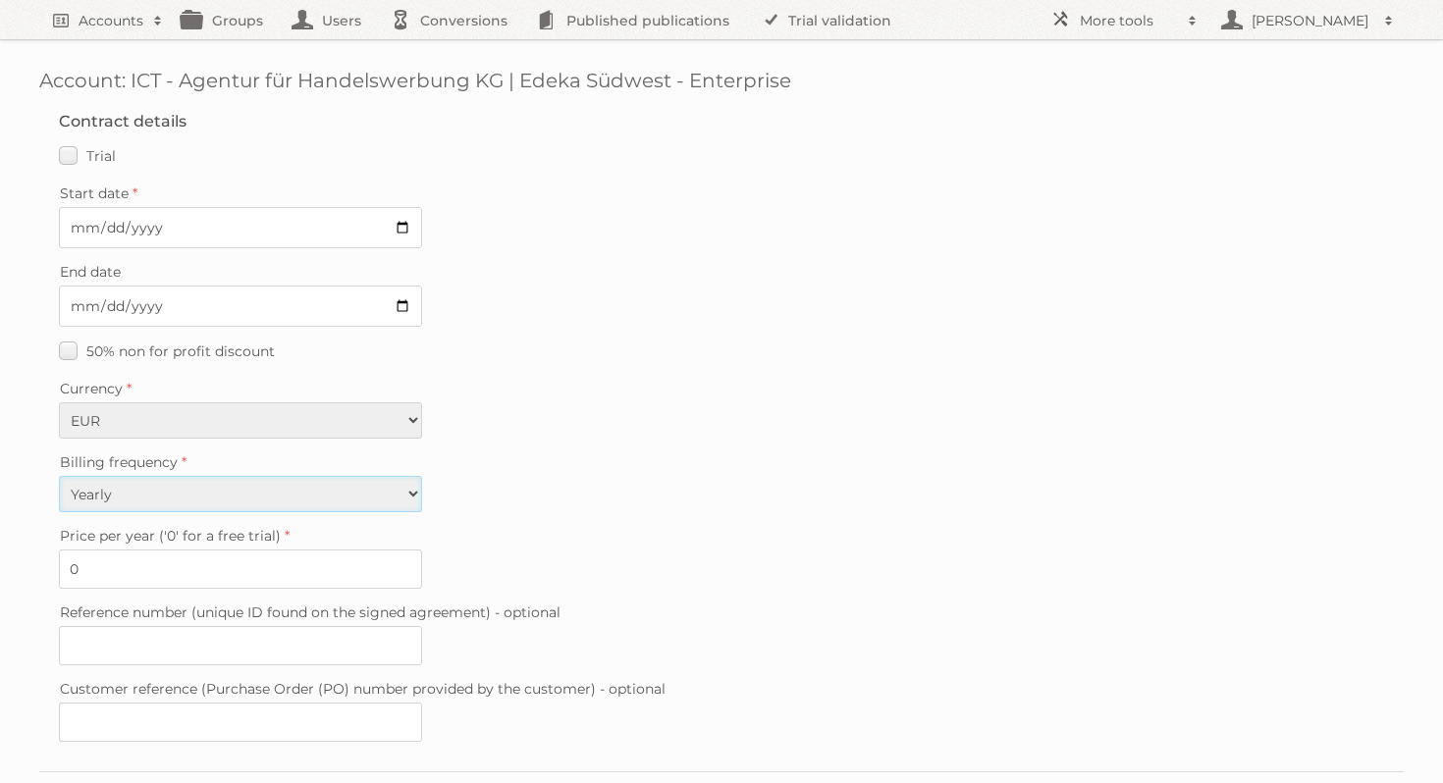
click at [422, 476] on select "Monthly Quarterly Yearly Every 2 years" at bounding box center [240, 494] width 363 height 36
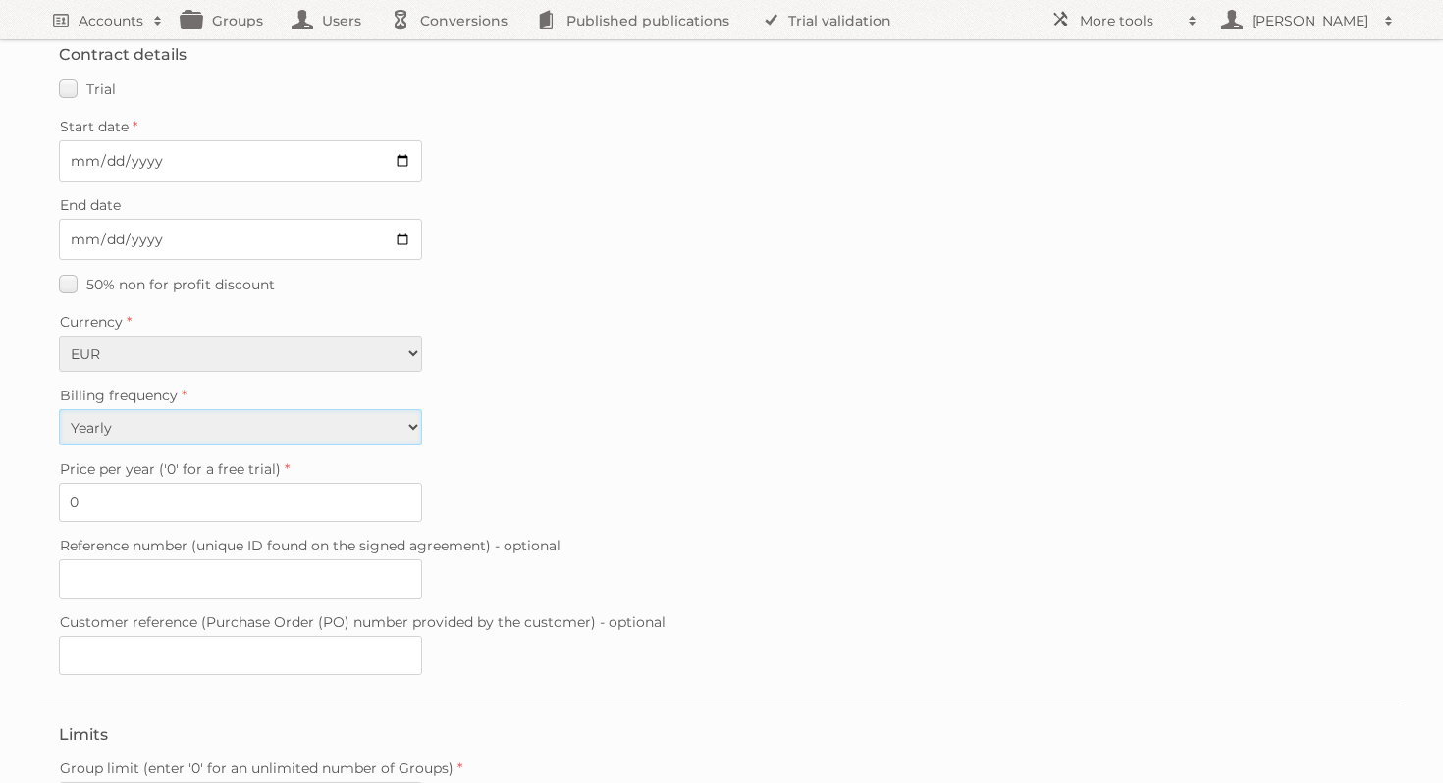
scroll to position [75, 0]
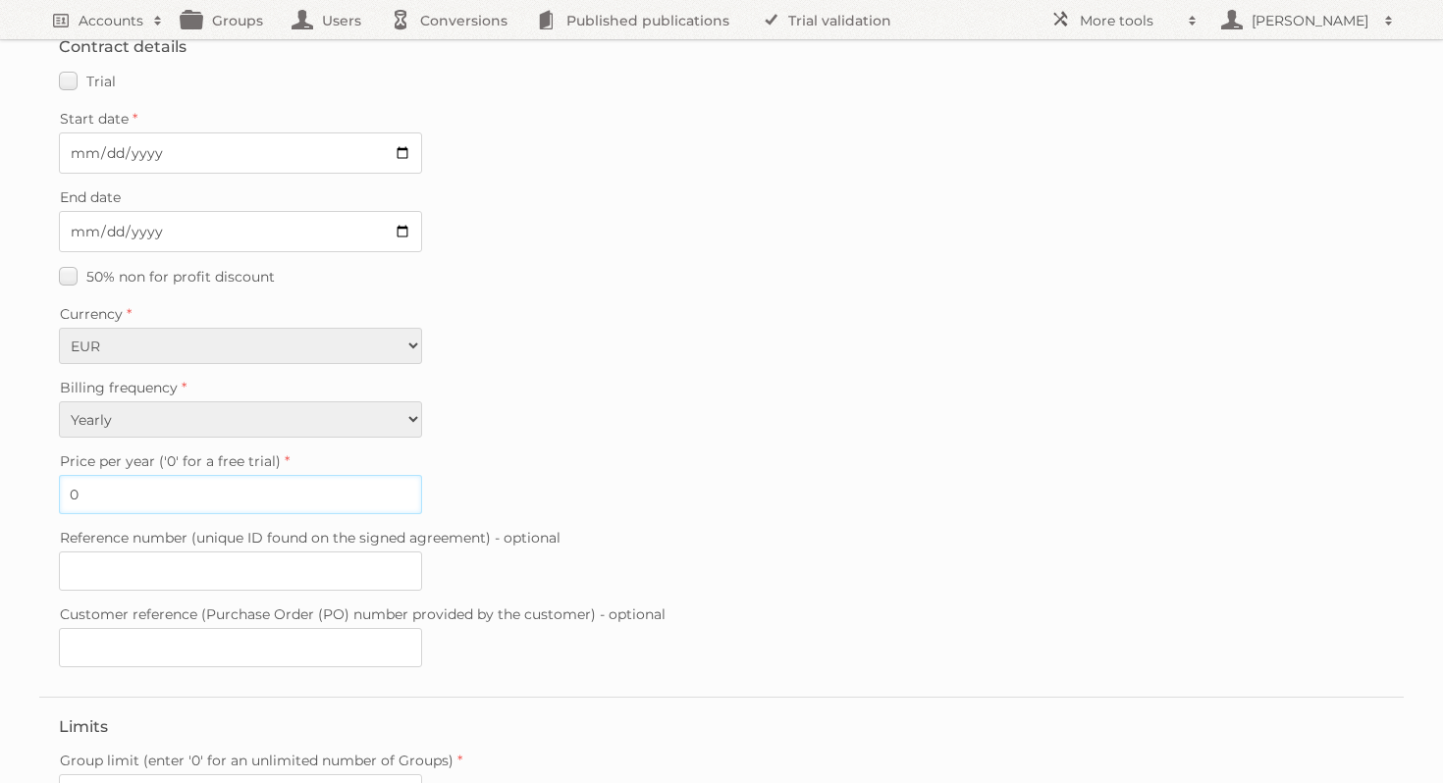
click at [172, 483] on input "0" at bounding box center [240, 494] width 363 height 39
type input "100"
click at [685, 447] on label "Price per year ('0' for a free trial)" at bounding box center [721, 460] width 1325 height 27
click at [422, 475] on input "100" at bounding box center [240, 494] width 363 height 39
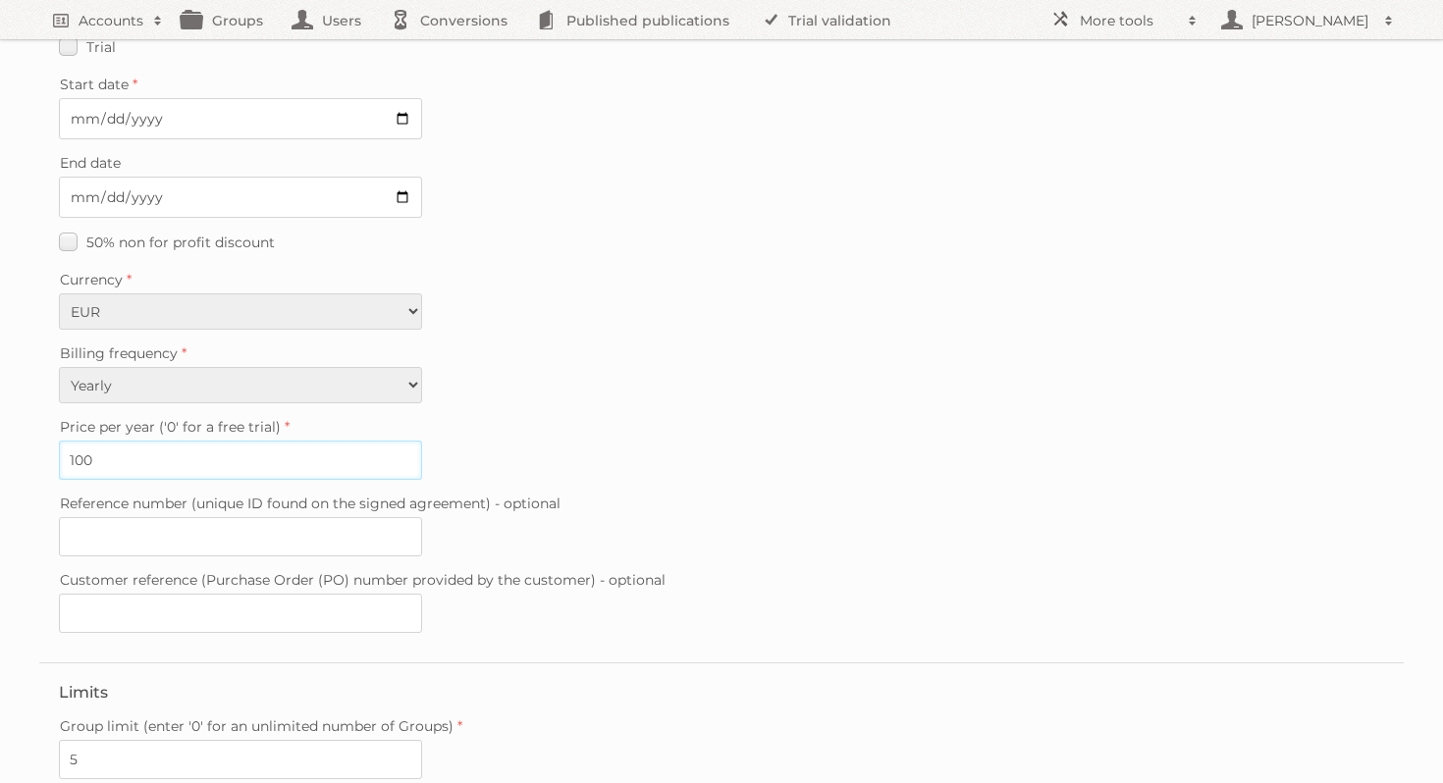
scroll to position [0, 0]
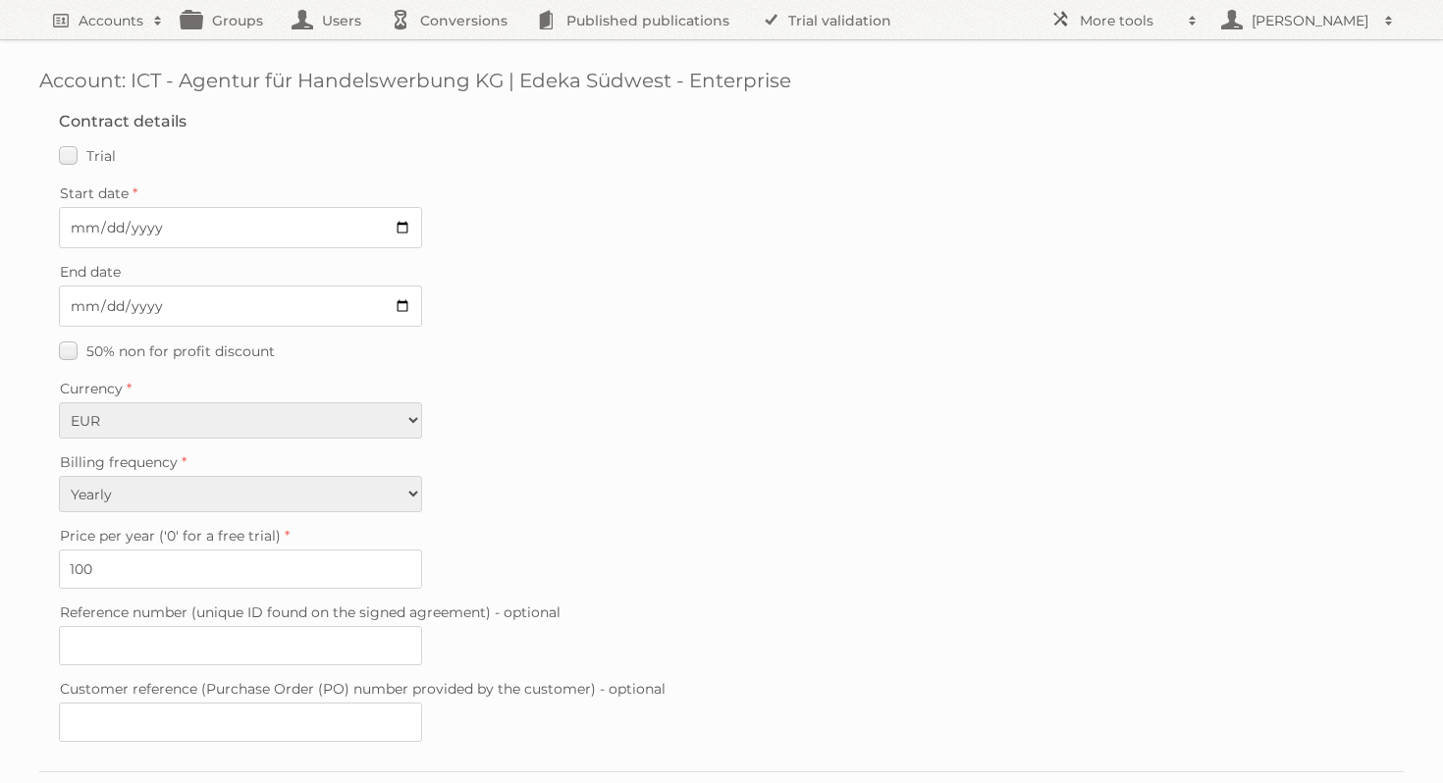
click at [685, 443] on fieldset "Contract details Trial Verified trial Start date 2025-08-29 End date 2025-08-31…" at bounding box center [721, 431] width 1364 height 679
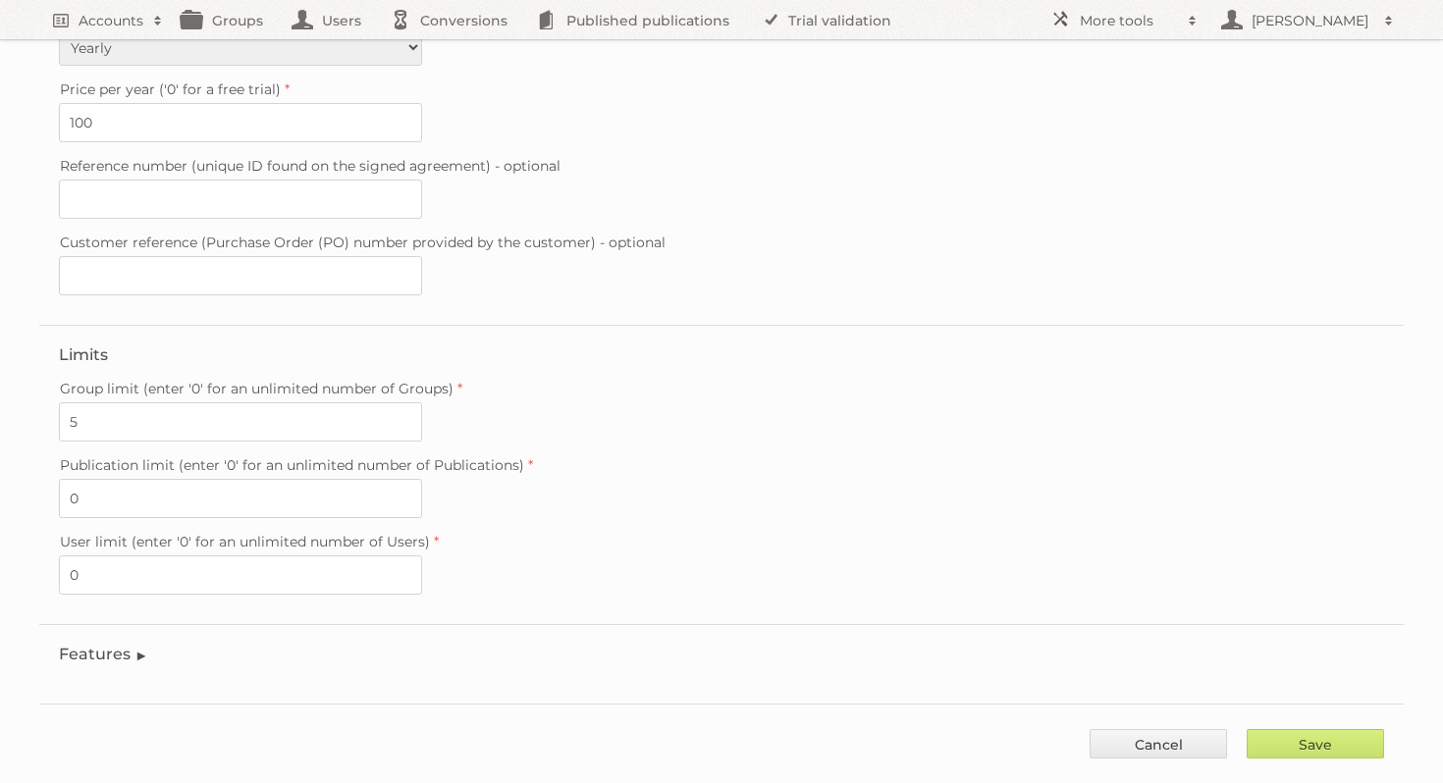
scroll to position [450, 0]
click at [1344, 725] on input "Save" at bounding box center [1314, 739] width 137 height 29
type input "..."
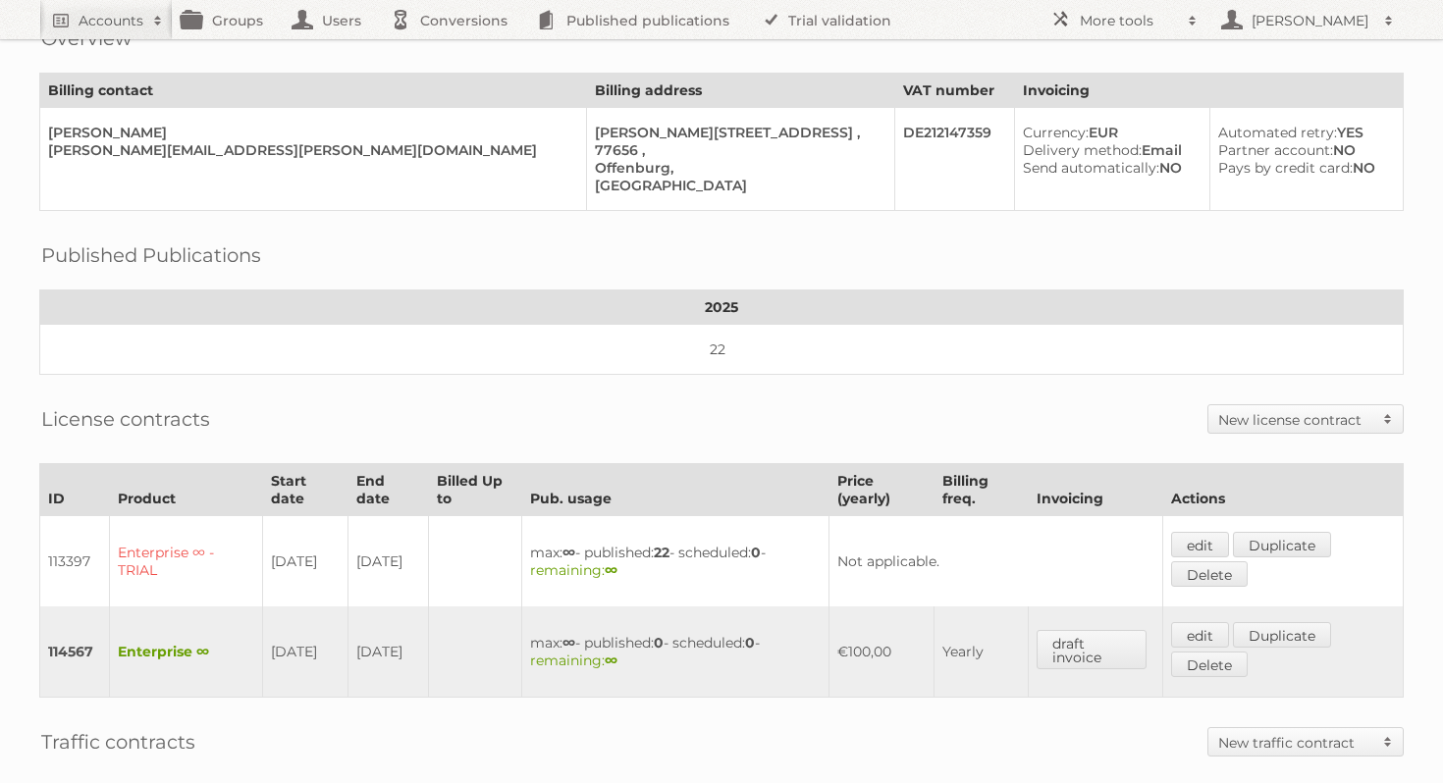
scroll to position [165, 0]
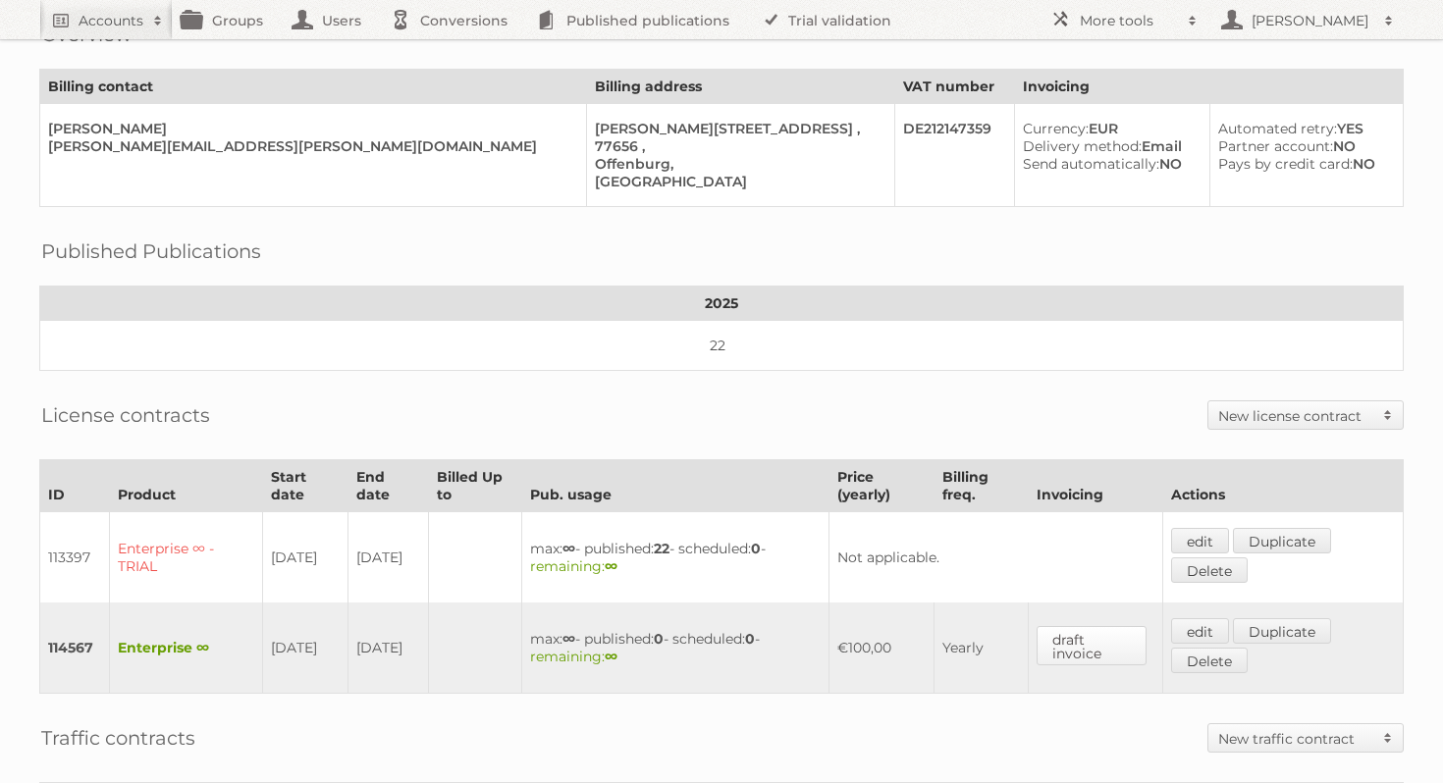
click at [1089, 630] on link "draft invoice" at bounding box center [1091, 645] width 111 height 39
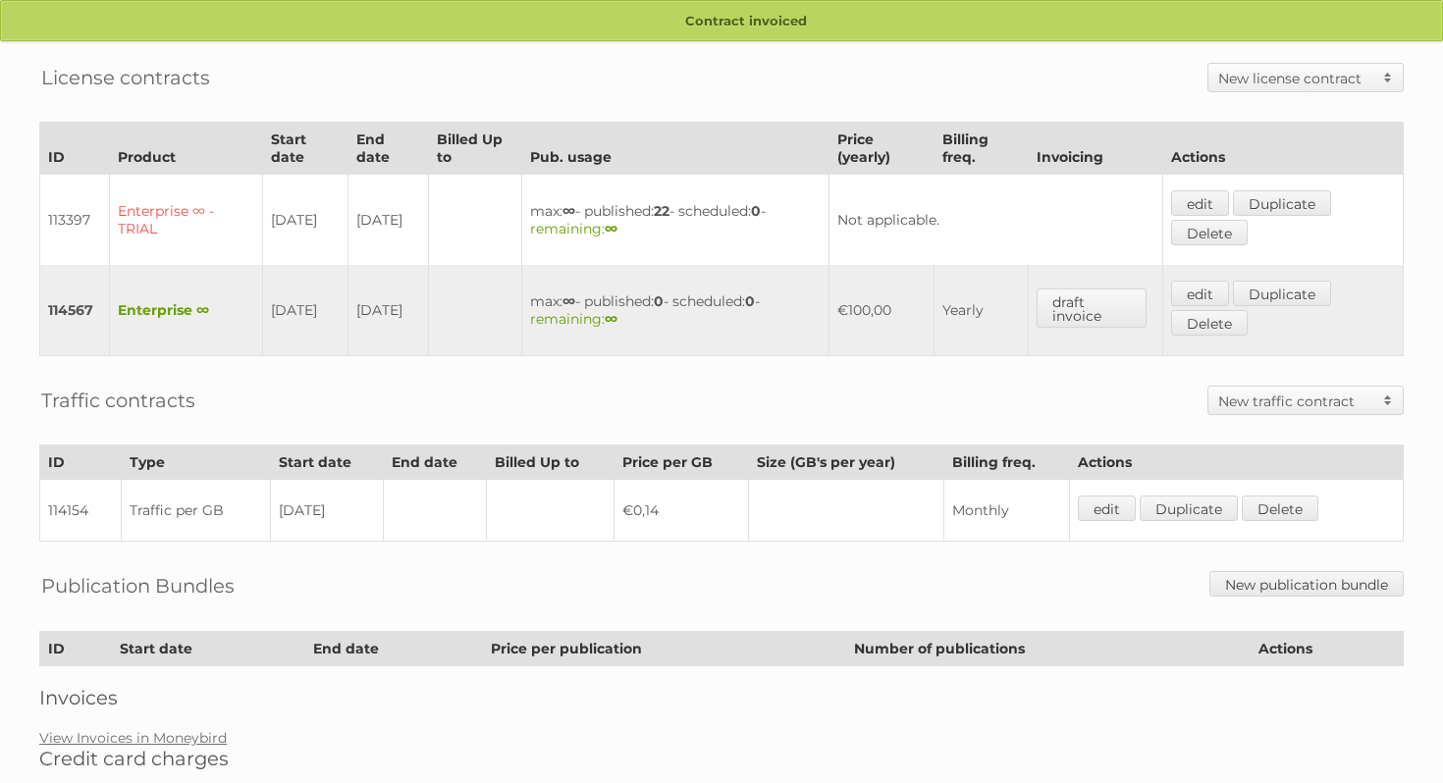
scroll to position [510, 0]
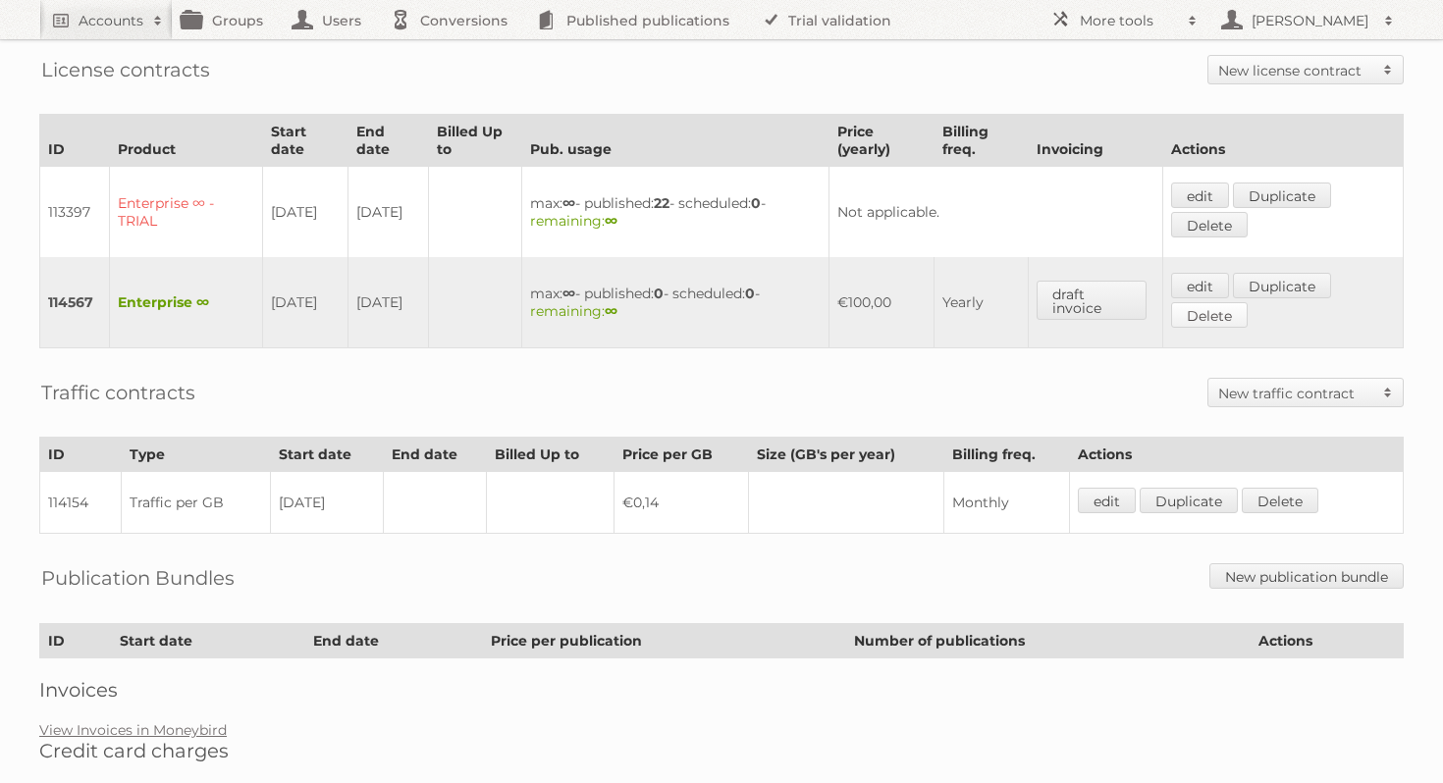
click at [1229, 305] on link "Delete" at bounding box center [1209, 315] width 77 height 26
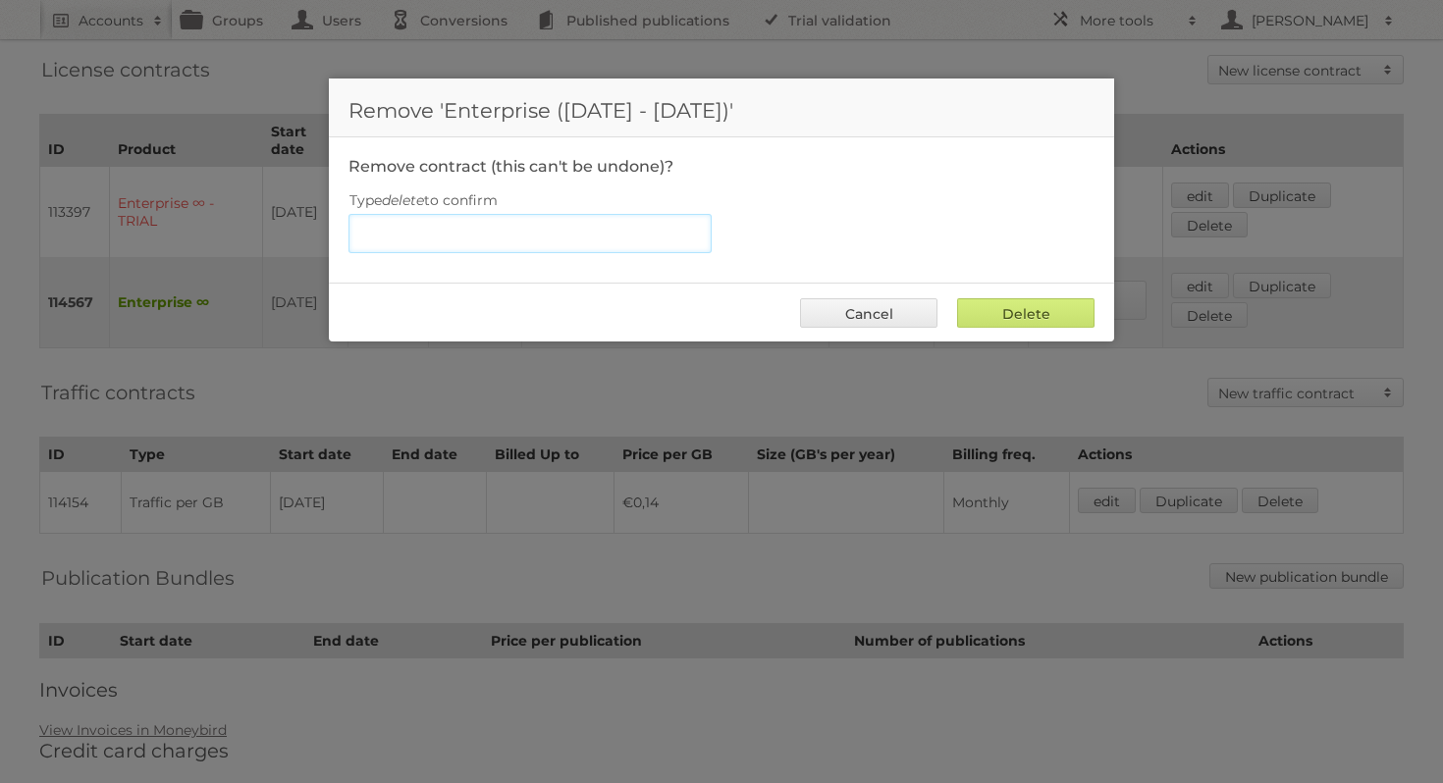
click at [529, 243] on input "Type delete to confirm" at bounding box center [529, 233] width 363 height 39
type input "delete"
click at [1024, 309] on input "Delete" at bounding box center [1025, 312] width 137 height 29
type input "Delete"
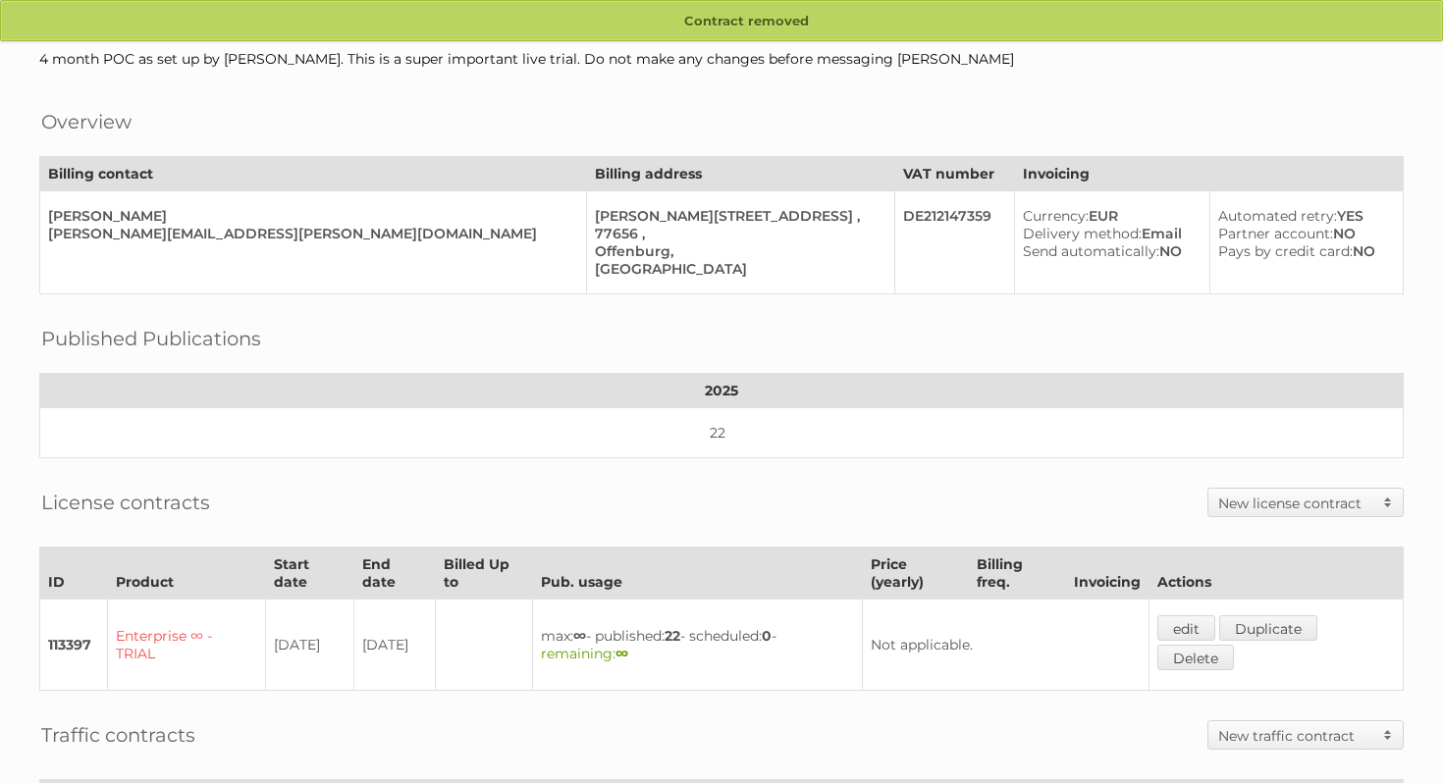
scroll to position [146, 0]
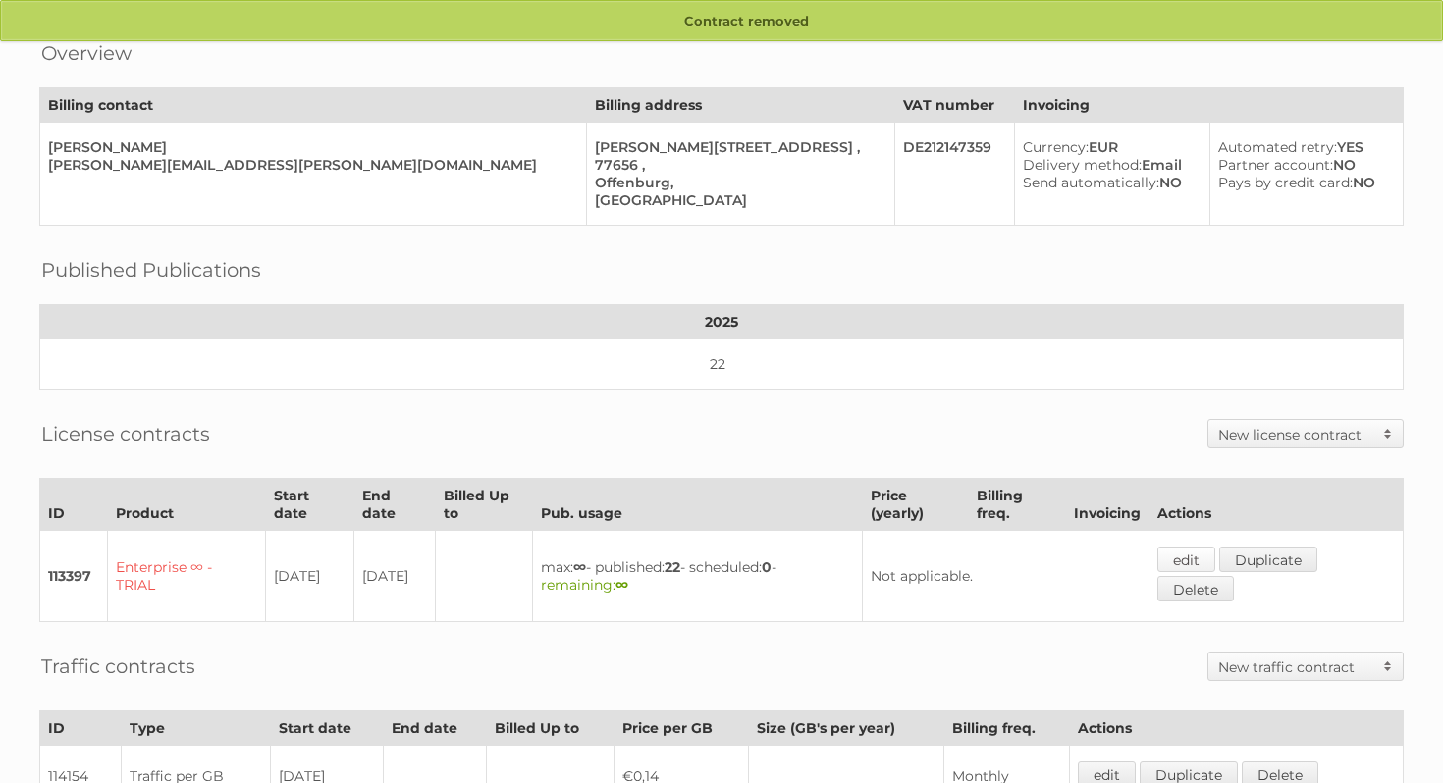
click at [1210, 555] on link "edit" at bounding box center [1186, 560] width 58 height 26
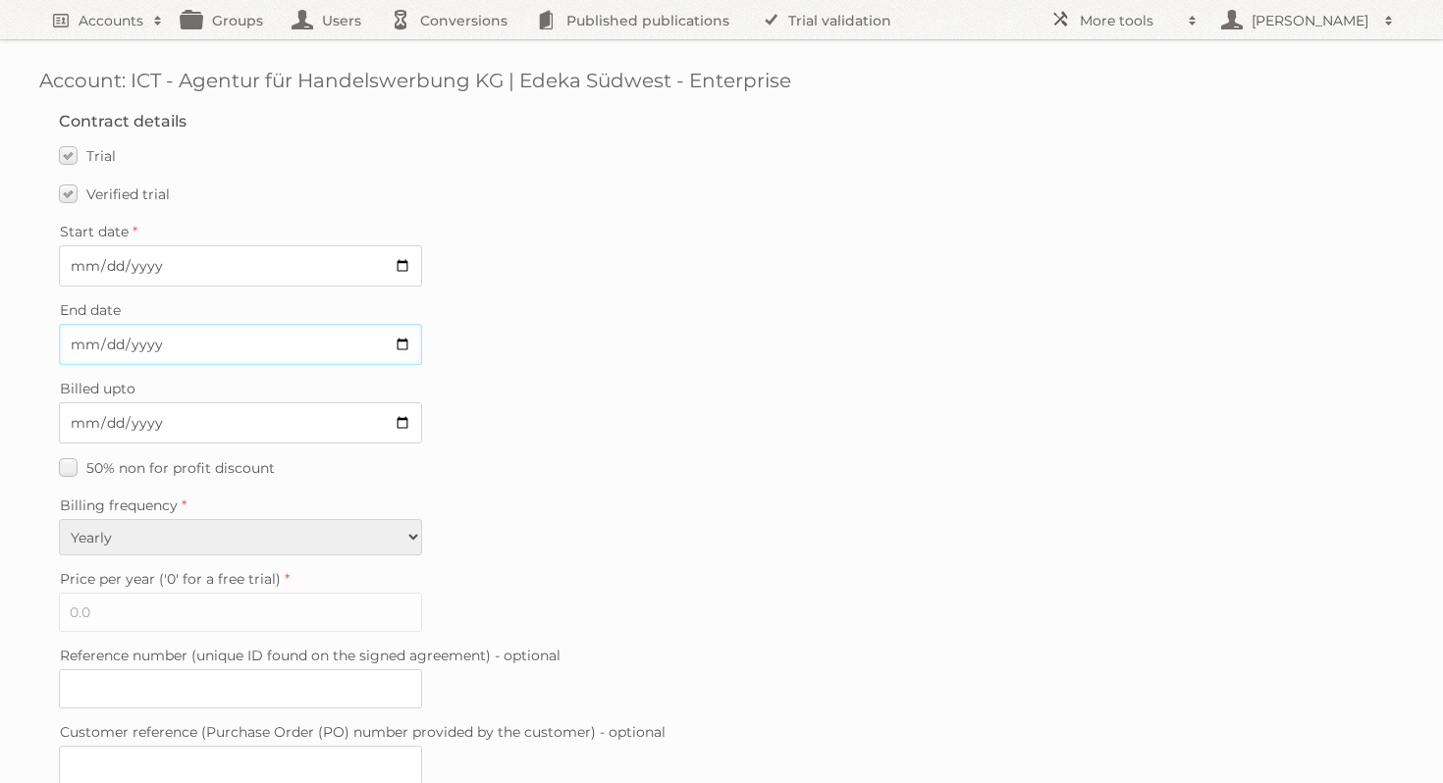
click at [397, 342] on input "[DATE]" at bounding box center [240, 344] width 363 height 41
type input "[DATE]"
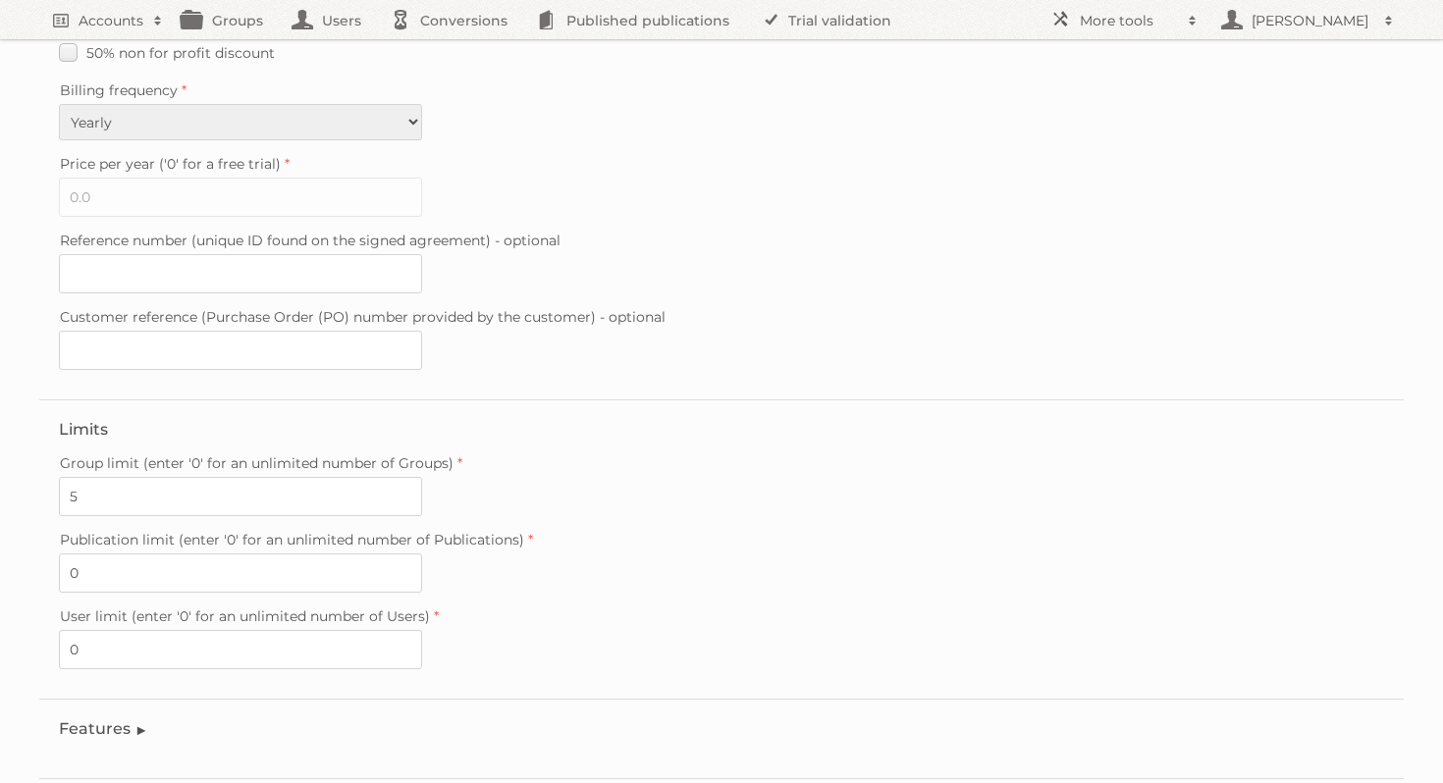
scroll to position [509, 0]
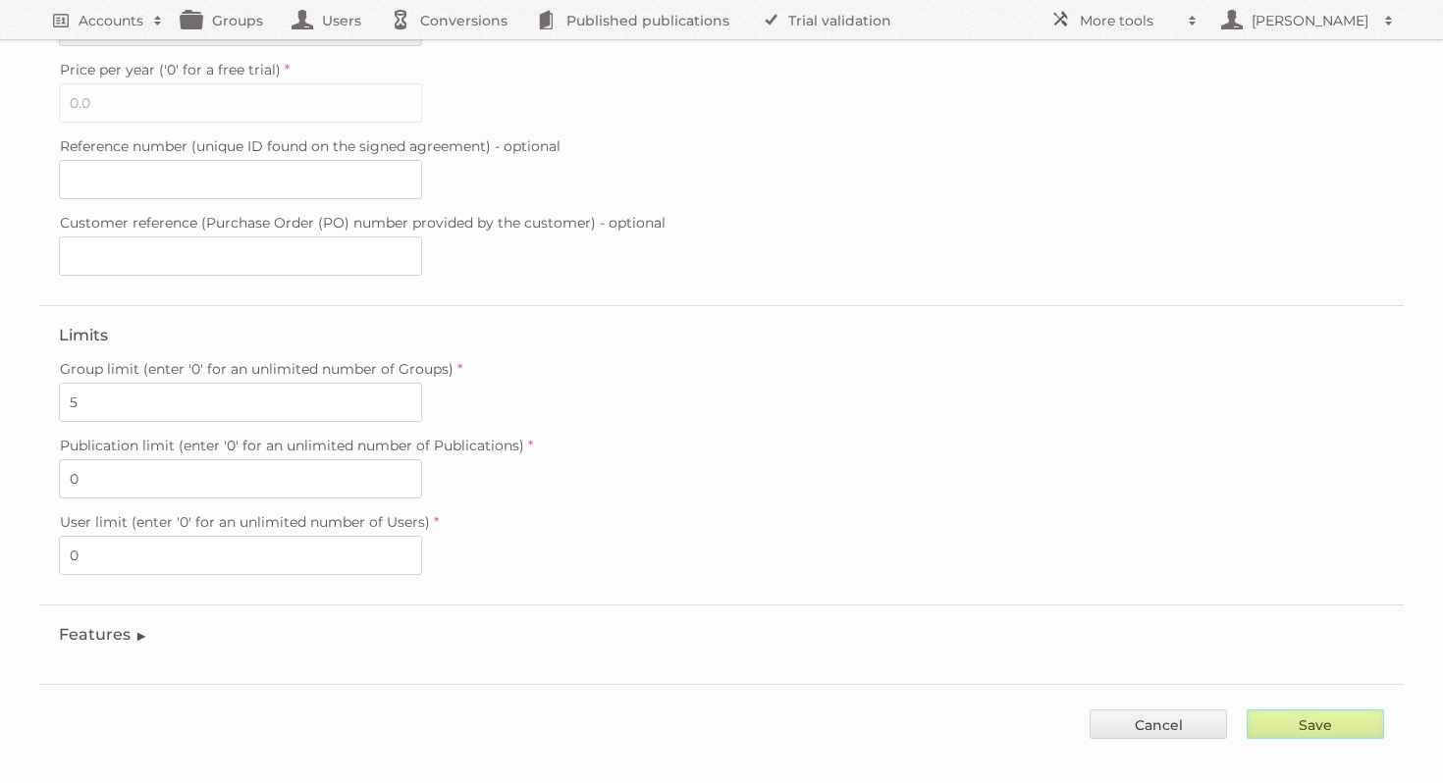
click at [1338, 710] on input "Save" at bounding box center [1314, 724] width 137 height 29
type input "..."
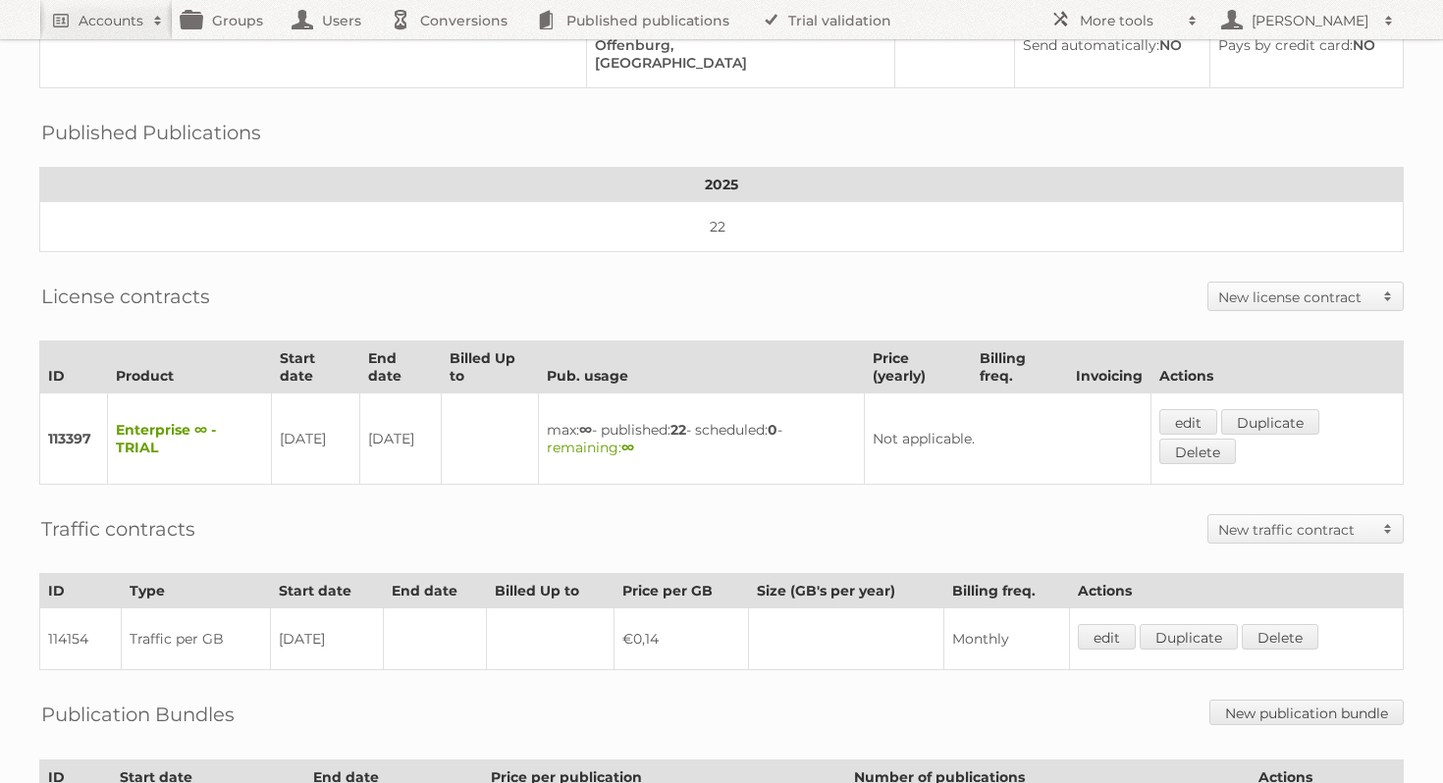
scroll to position [480, 0]
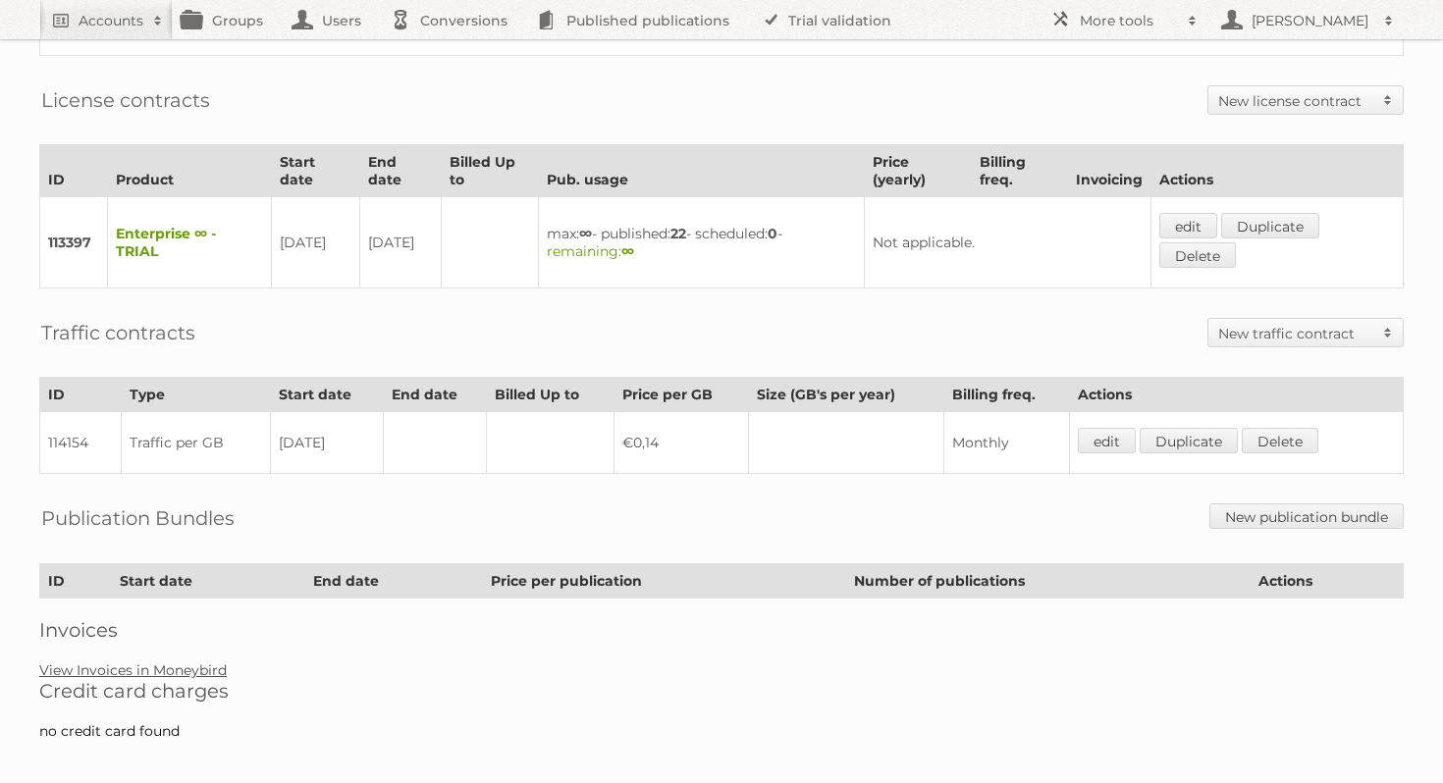
click at [206, 661] on link "View Invoices in Moneybird" at bounding box center [132, 670] width 187 height 18
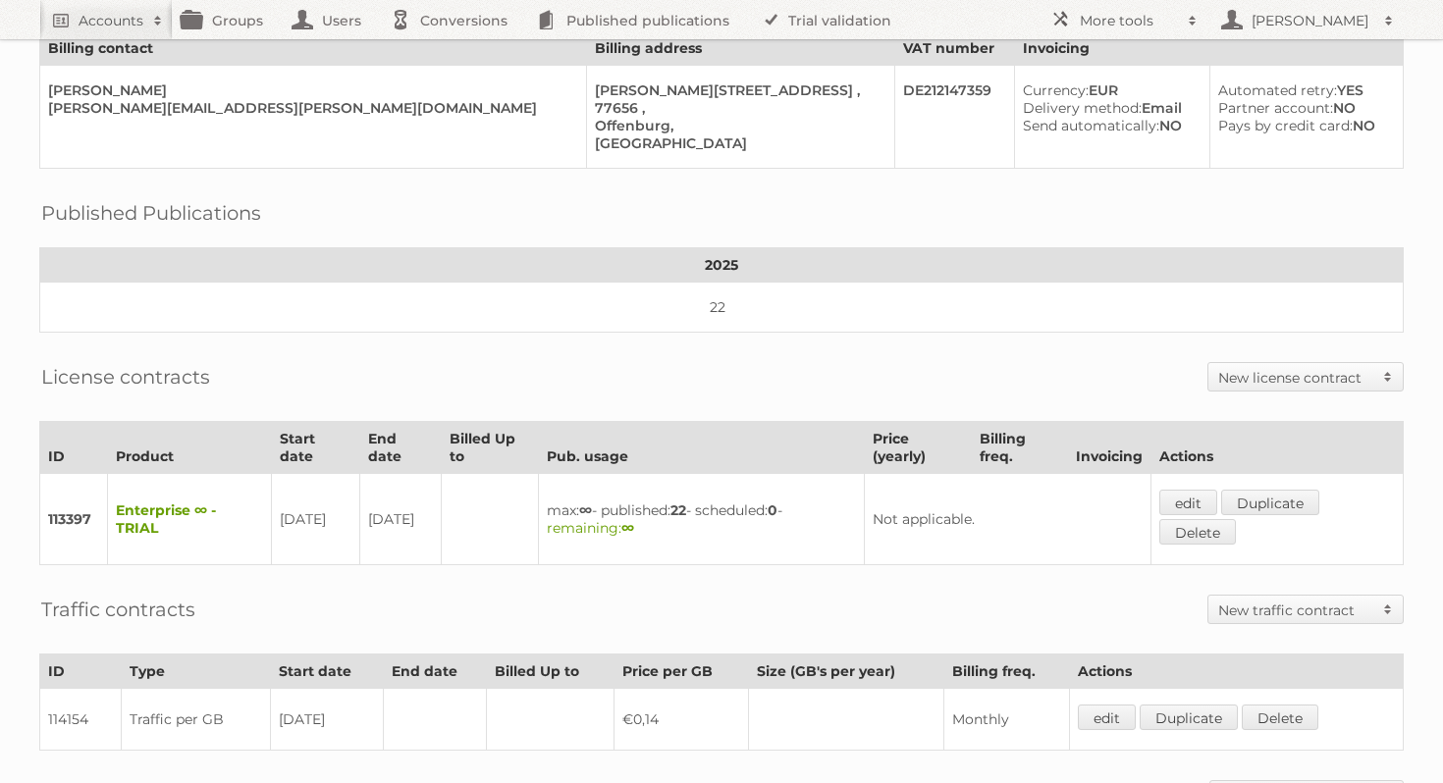
scroll to position [226, 0]
